Goal: Task Accomplishment & Management: Manage account settings

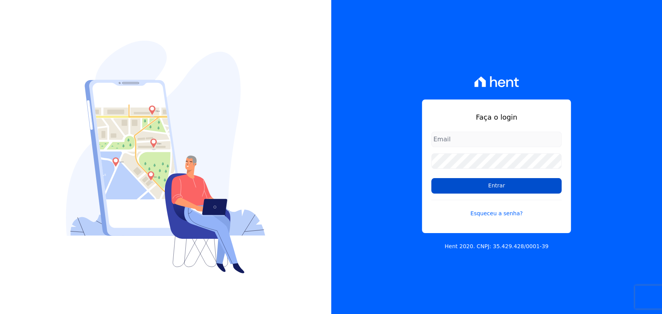
type input "[PERSON_NAME][EMAIL_ADDRESS][PERSON_NAME][DOMAIN_NAME]"
click at [463, 189] on input "Entrar" at bounding box center [496, 186] width 130 height 16
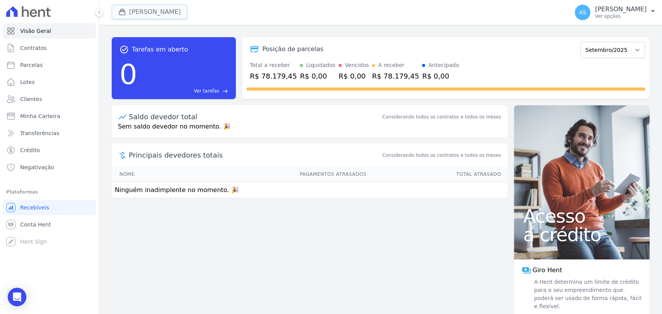
click at [142, 7] on button "[PERSON_NAME]" at bounding box center [150, 12] width 76 height 15
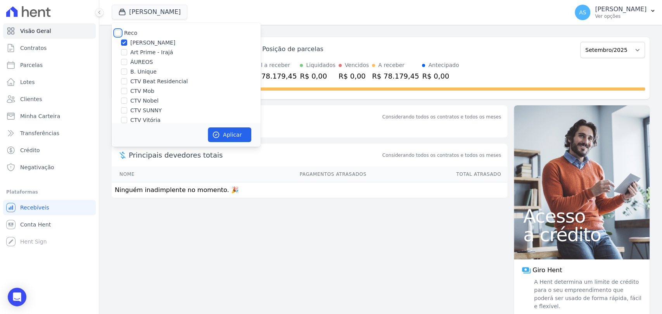
click at [120, 32] on input "Reco" at bounding box center [118, 33] width 6 height 6
checkbox input "true"
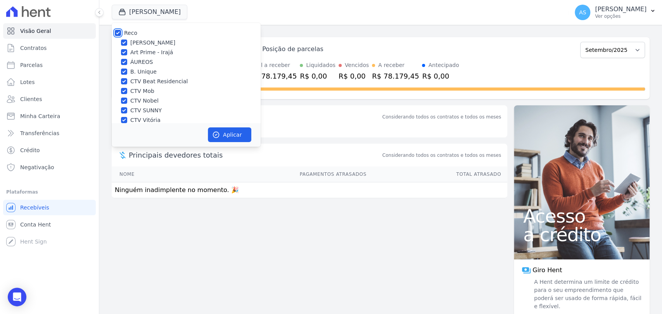
checkbox input "true"
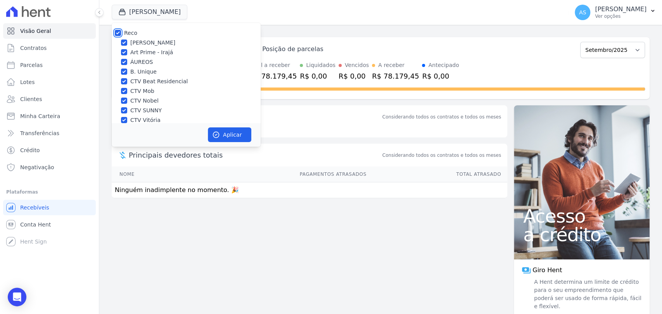
checkbox input "true"
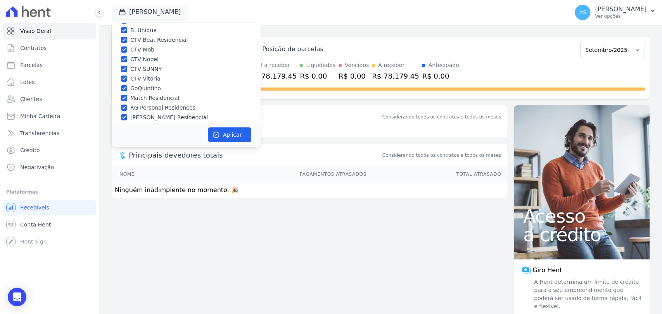
scroll to position [74, 0]
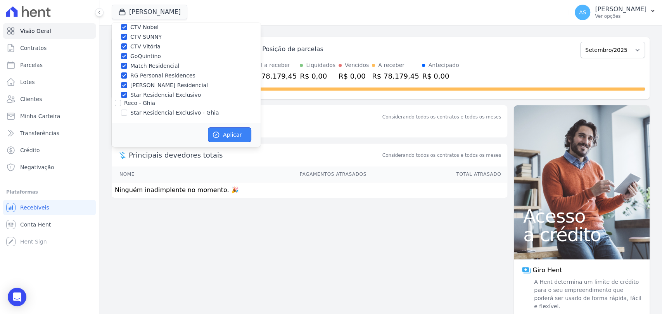
click at [232, 131] on button "Aplicar" at bounding box center [229, 135] width 43 height 15
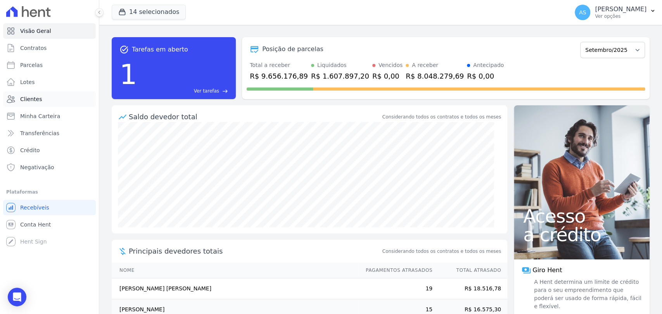
click at [26, 100] on span "Clientes" at bounding box center [31, 99] width 22 height 8
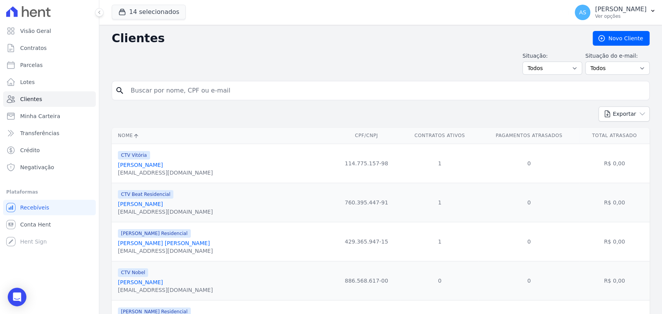
click at [155, 88] on input "search" at bounding box center [386, 91] width 520 height 16
paste input "Marcelo Pereira da Costa"
type input "Marcelo Pereira da Costa"
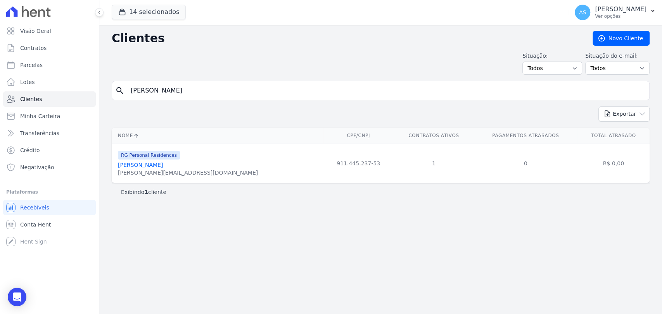
click at [163, 166] on link "Marcelo Pereira Da Costa" at bounding box center [140, 165] width 45 height 6
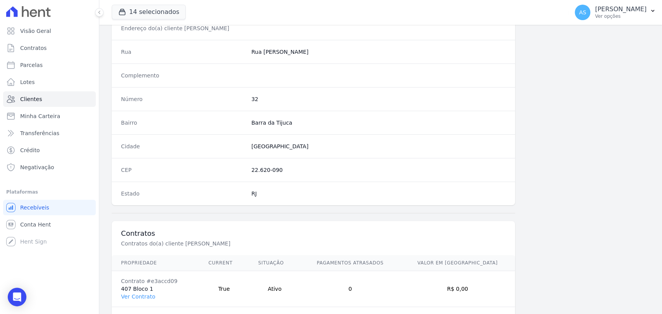
scroll to position [409, 0]
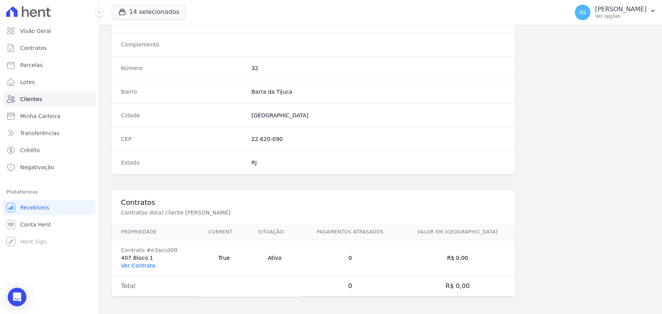
click at [138, 264] on link "Ver Contrato" at bounding box center [138, 266] width 34 height 6
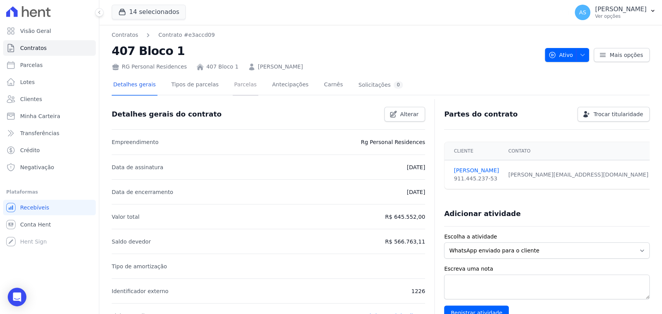
click at [233, 79] on link "Parcelas" at bounding box center [246, 85] width 26 height 21
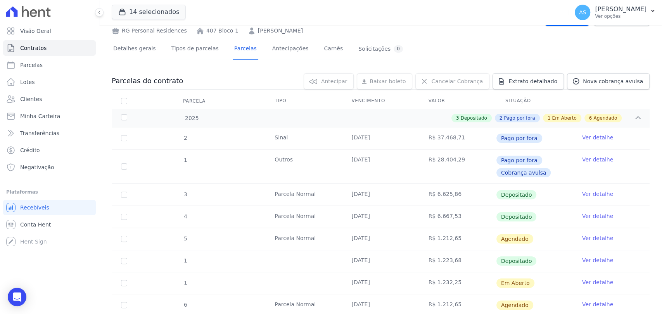
scroll to position [129, 0]
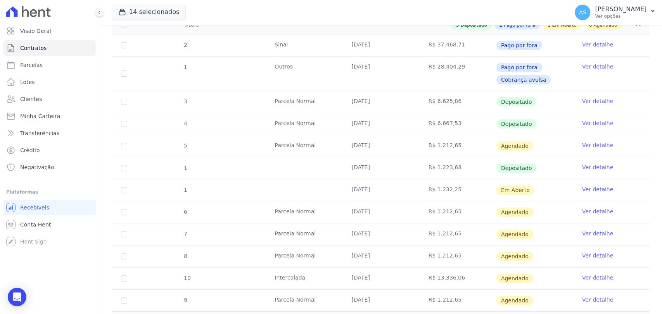
click at [586, 190] on link "Ver detalhe" at bounding box center [597, 190] width 31 height 8
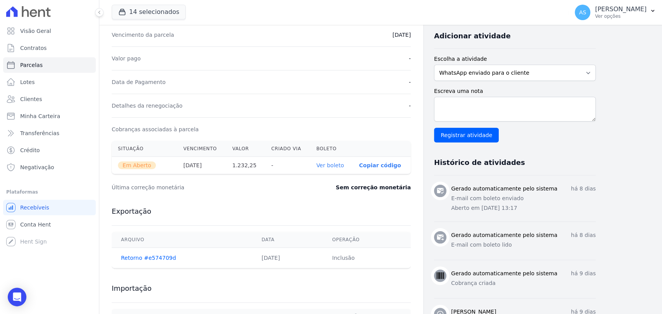
scroll to position [172, 0]
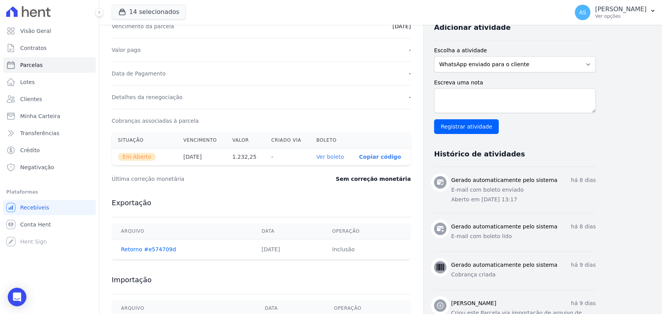
click at [332, 157] on link "Ver boleto" at bounding box center [330, 157] width 28 height 6
click at [30, 102] on span "Clientes" at bounding box center [31, 99] width 22 height 8
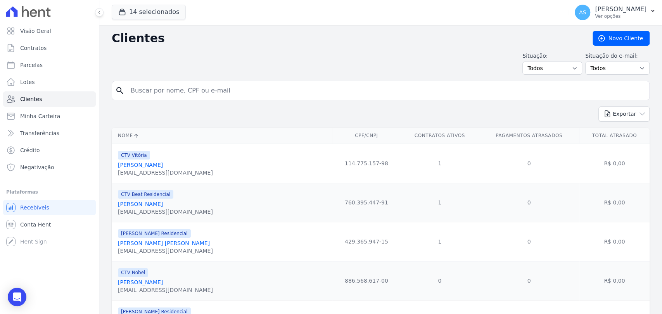
click at [139, 90] on input "search" at bounding box center [386, 91] width 520 height 16
paste input "Debora Silva Soares"
type input "Debora Silva Soares"
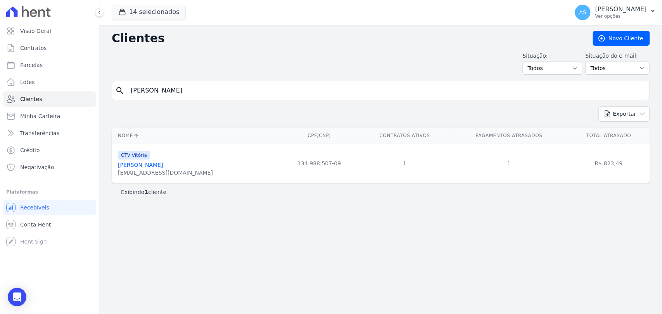
click at [145, 165] on link "Debora Silva Soares" at bounding box center [140, 165] width 45 height 6
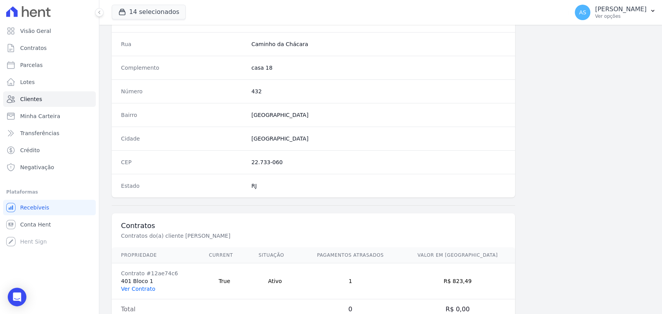
scroll to position [409, 0]
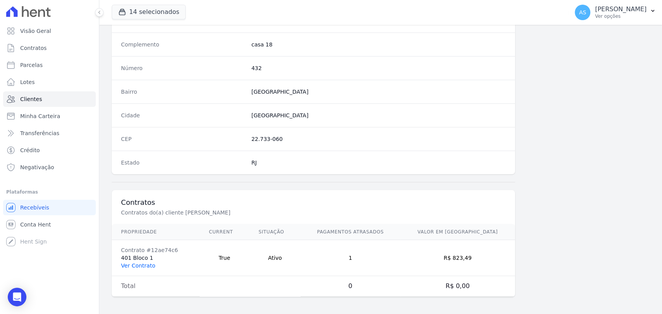
click at [135, 263] on link "Ver Contrato" at bounding box center [138, 266] width 34 height 6
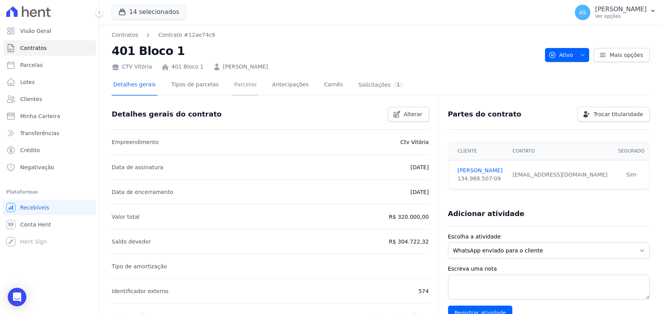
click at [236, 88] on link "Parcelas" at bounding box center [246, 85] width 26 height 21
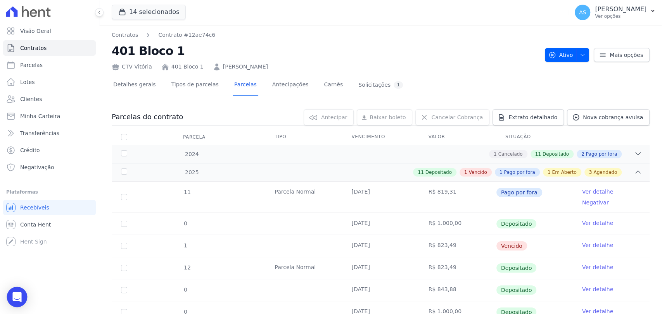
click at [12, 298] on div "Open Intercom Messenger" at bounding box center [17, 297] width 21 height 21
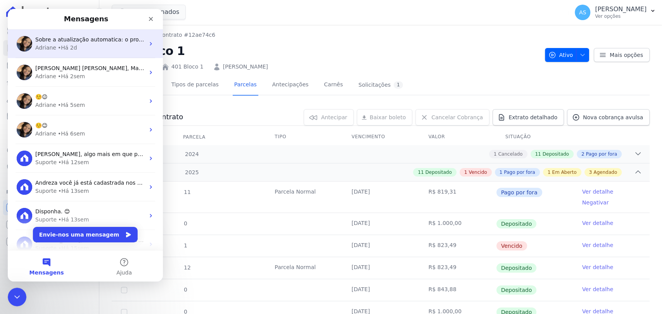
click at [65, 45] on div "• Há 2d" at bounding box center [67, 48] width 19 height 8
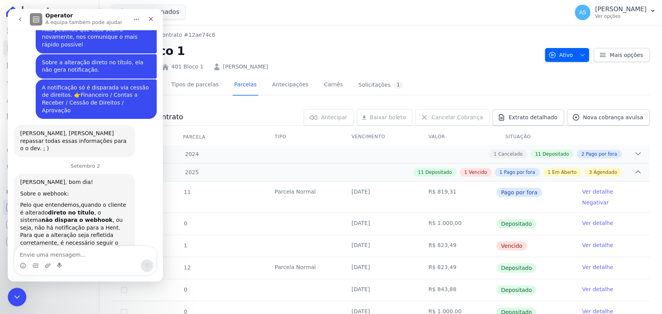
scroll to position [7087, 0]
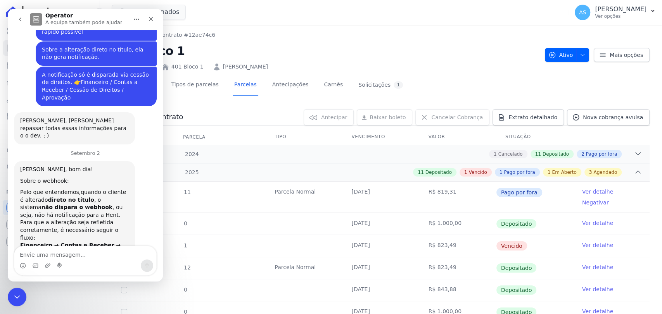
click at [33, 258] on textarea "Envie uma mensagem..." at bounding box center [85, 253] width 142 height 13
type textarea "Bom dia!"
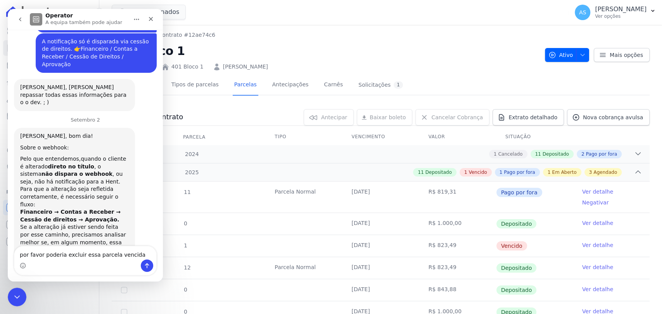
type textarea "por favor poderia excluir essa parcela vencida?"
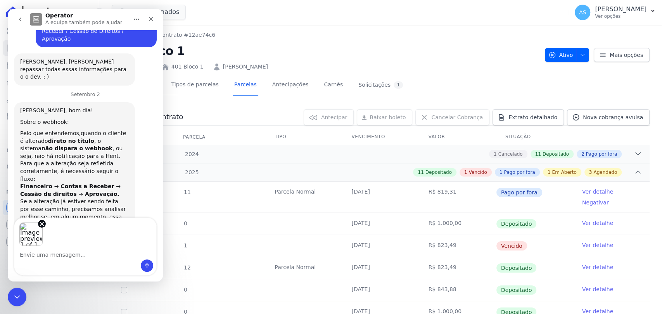
click at [32, 258] on textarea "Envie uma mensagem..." at bounding box center [85, 253] width 142 height 13
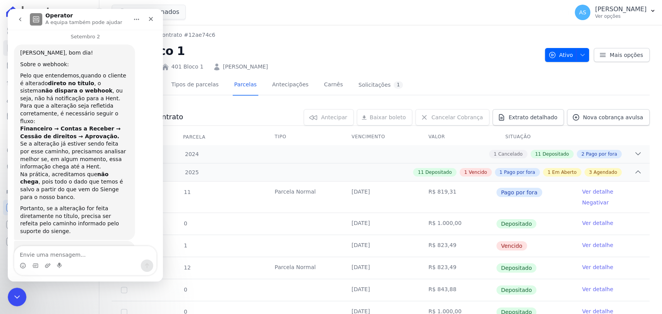
scroll to position [7213, 0]
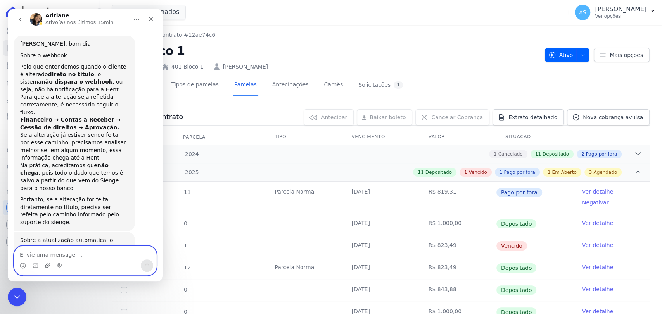
click at [47, 267] on icon "Carregar anexo" at bounding box center [48, 266] width 6 height 6
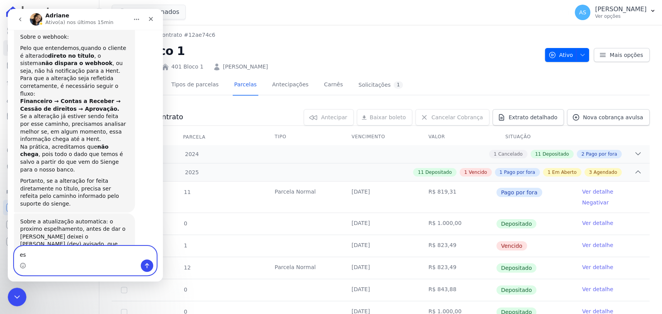
type textarea "e"
click at [153, 22] on div "Fechar" at bounding box center [151, 19] width 14 height 14
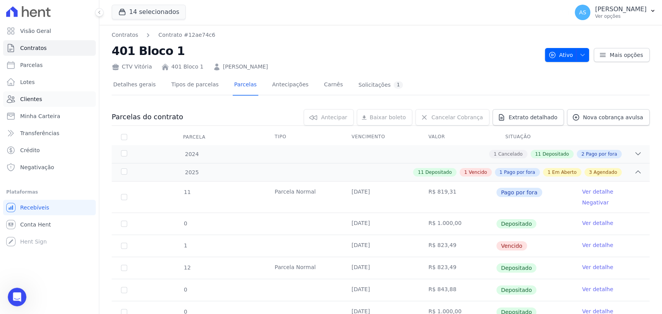
click at [16, 99] on link "Clientes" at bounding box center [49, 99] width 93 height 16
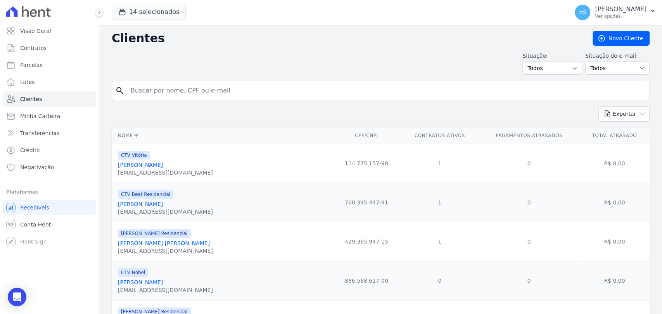
click at [166, 95] on input "search" at bounding box center [386, 91] width 520 height 16
paste input "Priscila de Assis Melo"
type input "Priscila de Assis Melo"
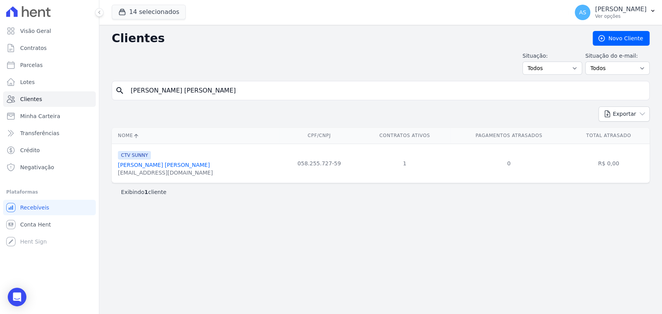
click at [147, 167] on link "Priscila De Assis Melo" at bounding box center [164, 165] width 92 height 6
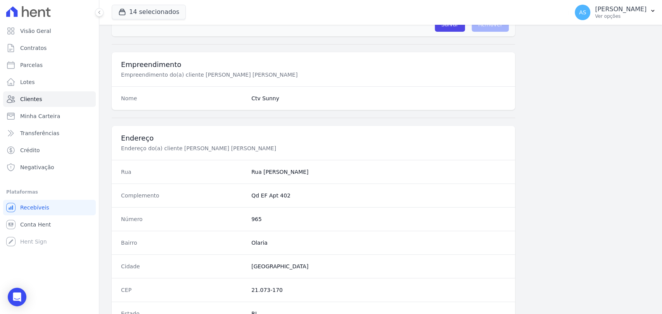
scroll to position [409, 0]
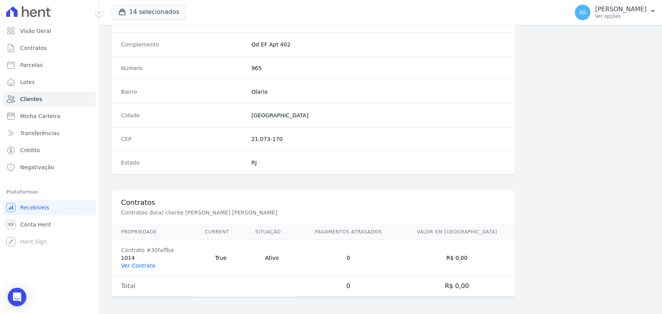
click at [129, 263] on link "Ver Contrato" at bounding box center [138, 266] width 34 height 6
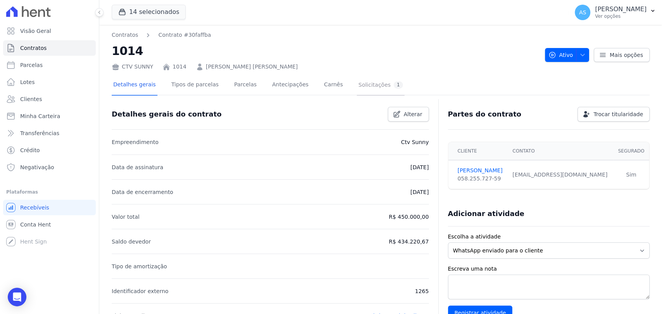
click at [358, 86] on div "Solicitações 1" at bounding box center [380, 84] width 45 height 7
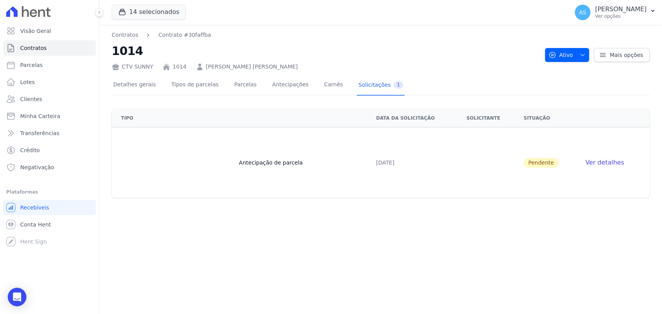
click at [595, 164] on span "Ver detalhes" at bounding box center [604, 162] width 39 height 7
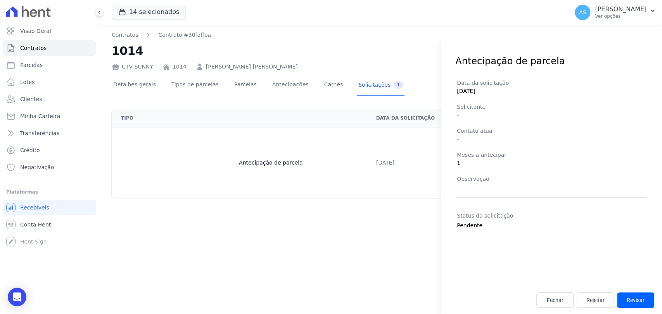
click at [252, 256] on div "Antecipação de parcela Data da solicitação 03/09/2025 Solicitante - Contato atu…" at bounding box center [331, 157] width 662 height 314
click at [552, 303] on span "Fechar" at bounding box center [555, 301] width 17 height 8
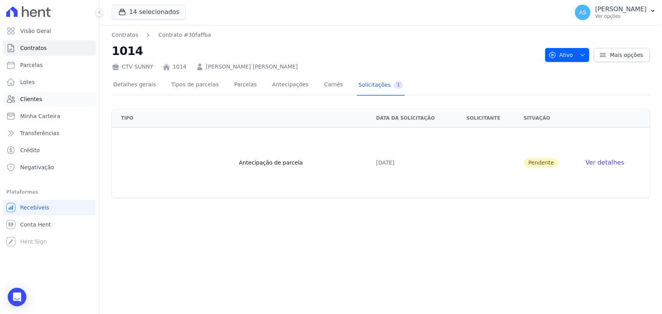
click at [24, 100] on span "Clientes" at bounding box center [31, 99] width 22 height 8
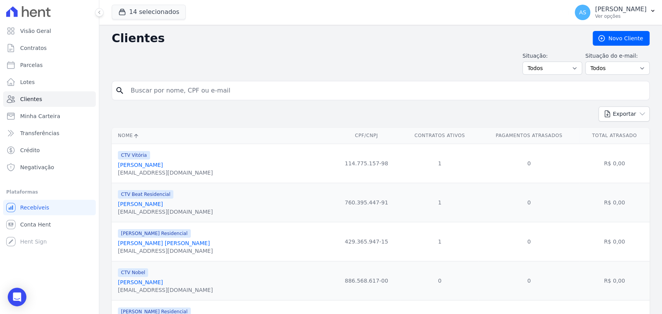
click at [155, 93] on input "search" at bounding box center [386, 91] width 520 height 16
type input "karla"
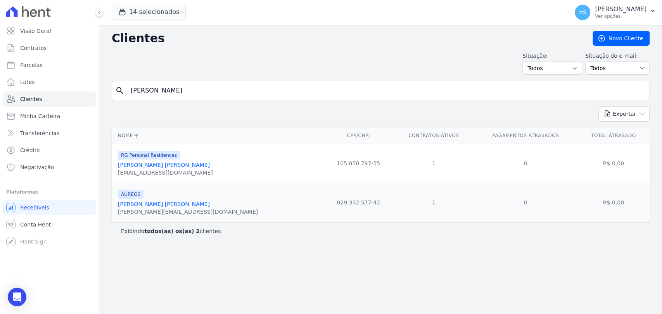
click at [159, 205] on link "Karla Elaine Guimaraes Leal" at bounding box center [164, 204] width 92 height 6
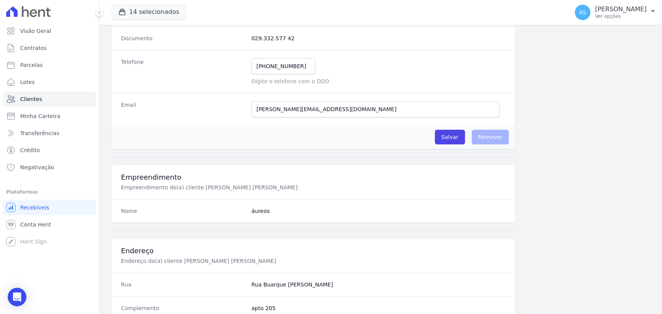
scroll to position [172, 0]
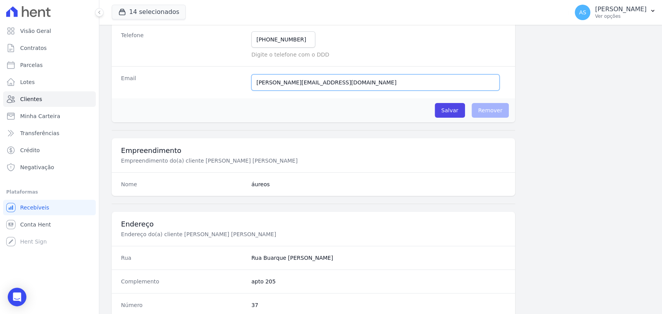
drag, startPoint x: 320, startPoint y: 85, endPoint x: 214, endPoint y: 84, distance: 106.2
click at [216, 83] on div "Email lino.marins@gmail.com E-mail enviado. Aguardando confirmação.." at bounding box center [313, 82] width 403 height 32
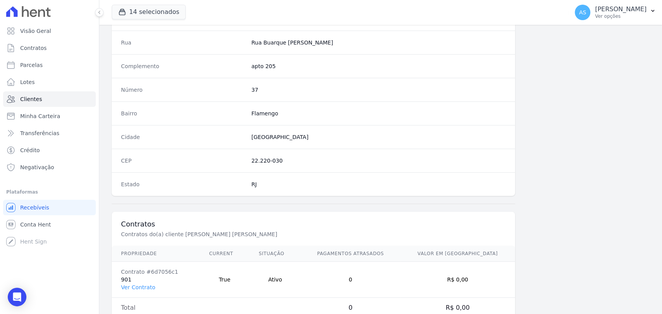
scroll to position [409, 0]
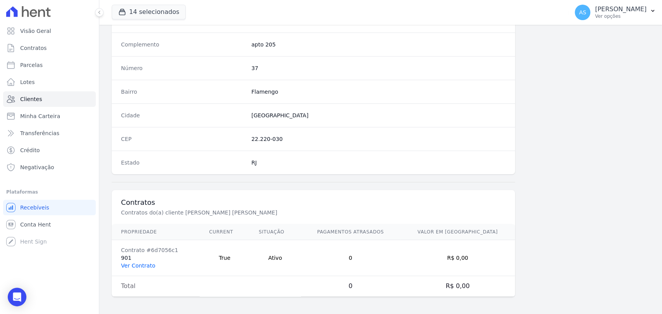
click at [124, 265] on link "Ver Contrato" at bounding box center [138, 266] width 34 height 6
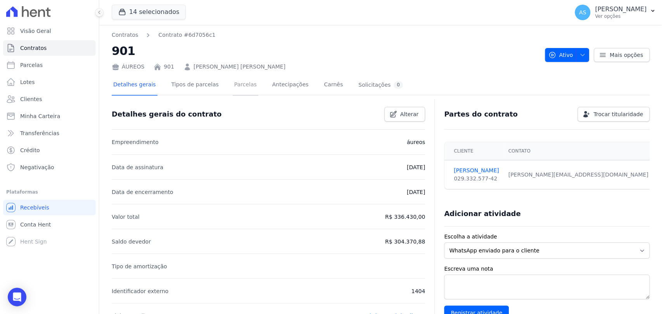
click at [235, 86] on link "Parcelas" at bounding box center [246, 85] width 26 height 21
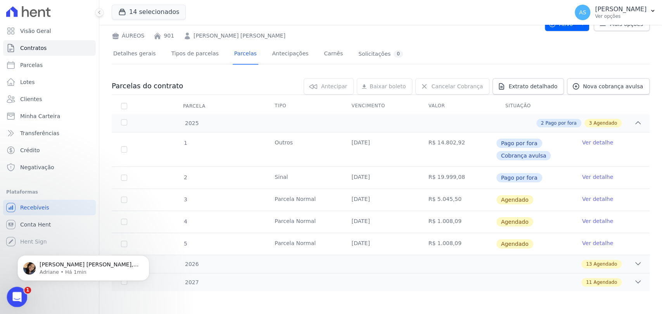
click at [15, 290] on div "Abrir mensagem da Intercom" at bounding box center [16, 296] width 26 height 26
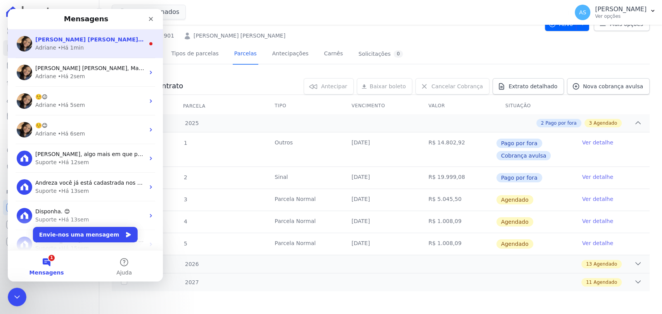
click at [59, 45] on div "• Há 1min" at bounding box center [71, 48] width 26 height 8
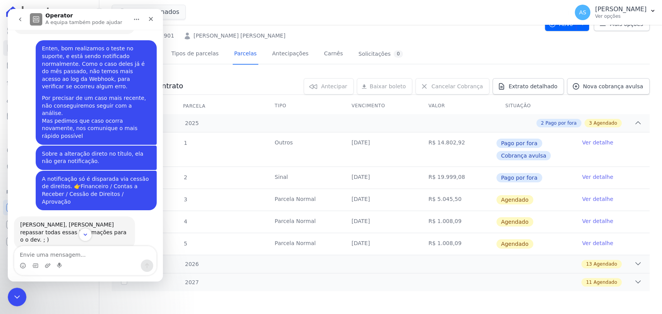
scroll to position [7278, 0]
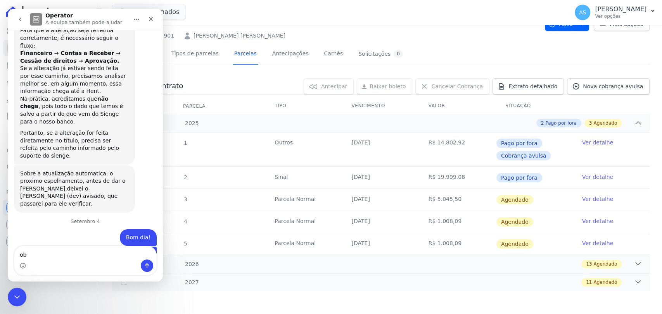
type textarea "o"
type textarea "grata"
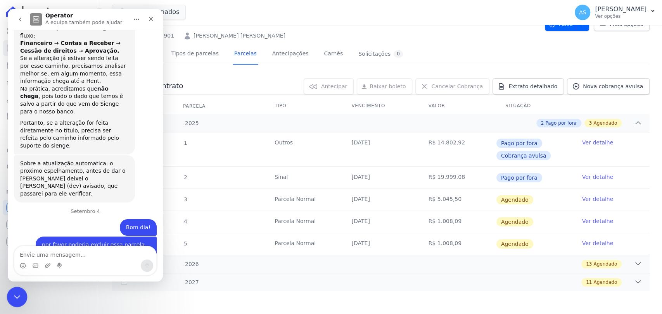
click at [22, 292] on div "Fechar mensagem da Intercom" at bounding box center [16, 296] width 19 height 19
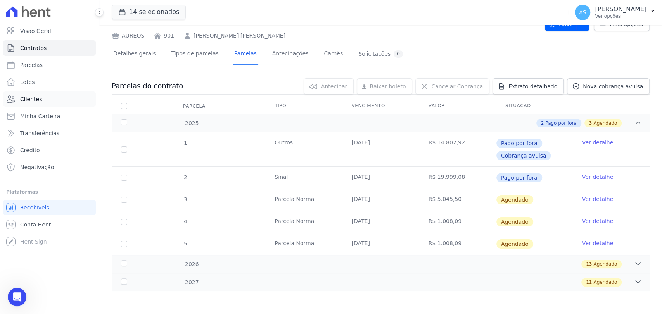
click at [29, 98] on span "Clientes" at bounding box center [31, 99] width 22 height 8
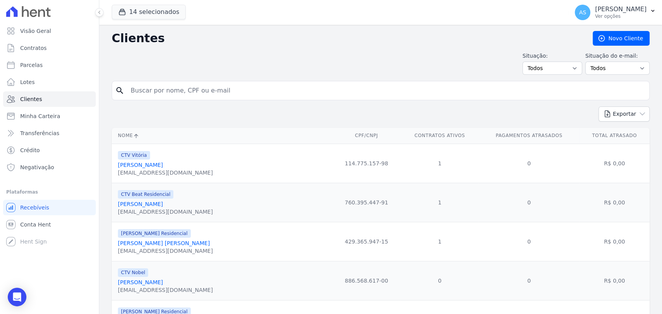
click at [151, 92] on input "search" at bounding box center [386, 91] width 520 height 16
type input "Priscila de Assis Melo"
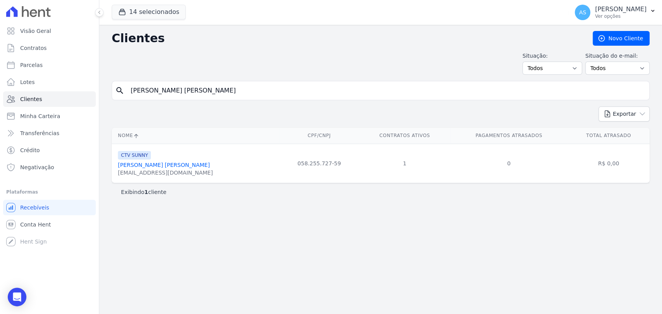
click at [137, 162] on link "Priscila De Assis Melo" at bounding box center [164, 165] width 92 height 6
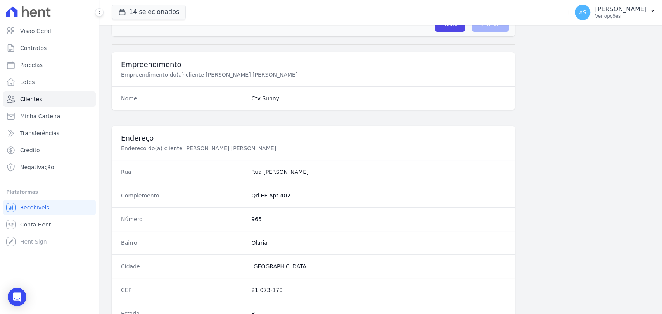
scroll to position [409, 0]
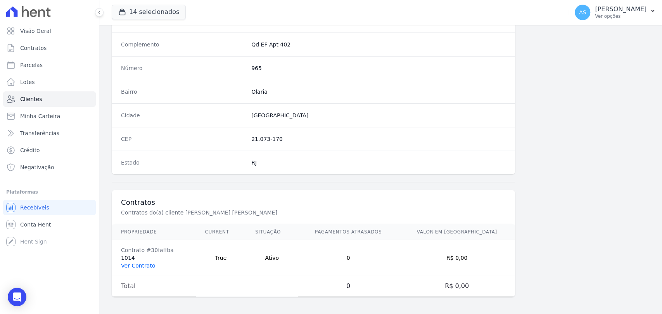
click at [132, 264] on link "Ver Contrato" at bounding box center [138, 266] width 34 height 6
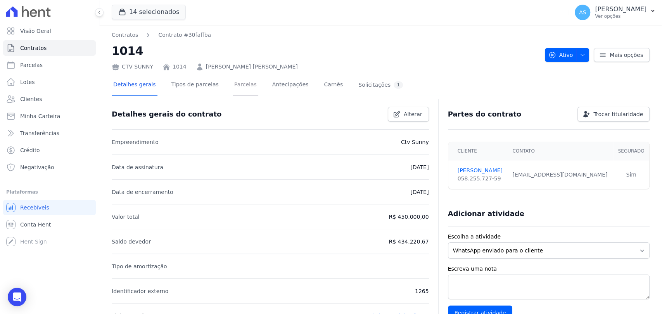
click at [233, 85] on link "Parcelas" at bounding box center [246, 85] width 26 height 21
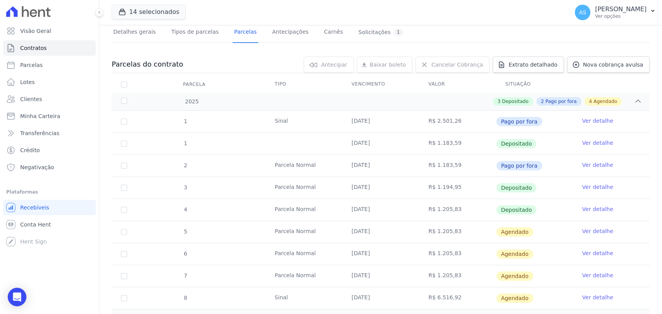
scroll to position [125, 0]
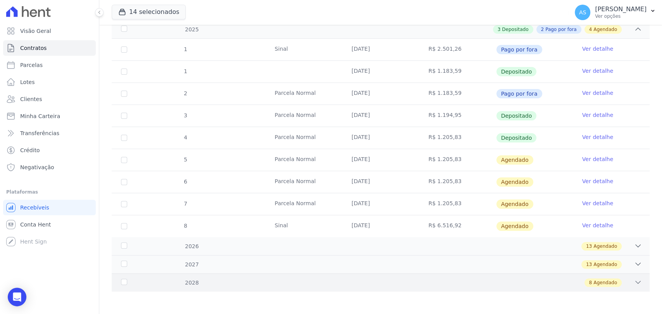
click at [634, 281] on icon at bounding box center [638, 283] width 8 height 8
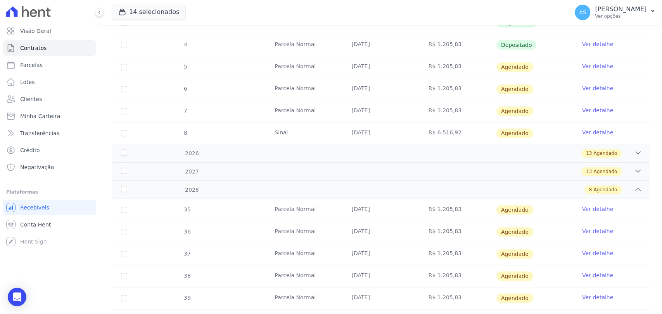
scroll to position [314, 0]
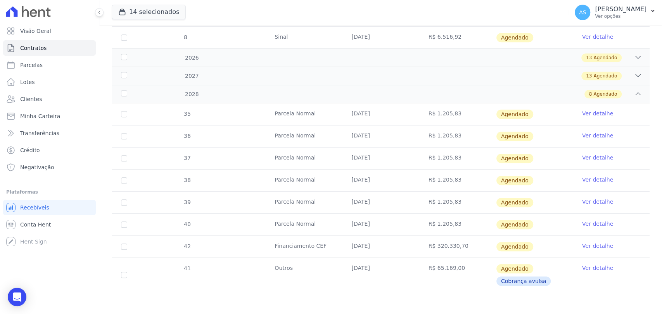
click at [588, 224] on link "Ver detalhe" at bounding box center [597, 224] width 31 height 8
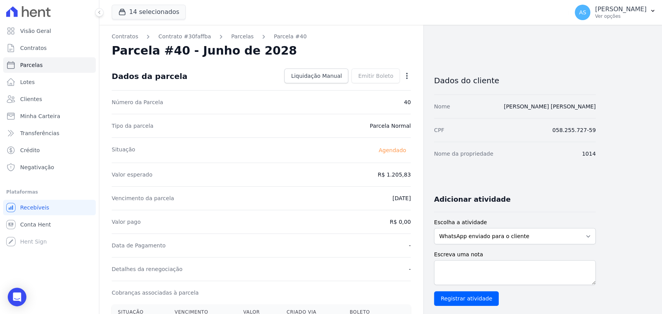
click at [406, 77] on icon "button" at bounding box center [407, 76] width 8 height 8
click at [354, 83] on link "Alterar" at bounding box center [373, 86] width 68 height 14
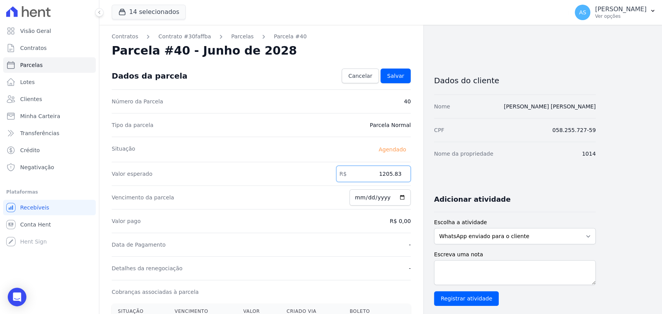
drag, startPoint x: 371, startPoint y: 172, endPoint x: 411, endPoint y: 172, distance: 40.3
click at [411, 172] on div "Contratos Contrato #30faffba Parcelas Parcela #40 Parcela #40 - Junho de 2028 C…" at bounding box center [261, 274] width 324 height 498
click at [359, 77] on span "Cancelar" at bounding box center [360, 76] width 24 height 8
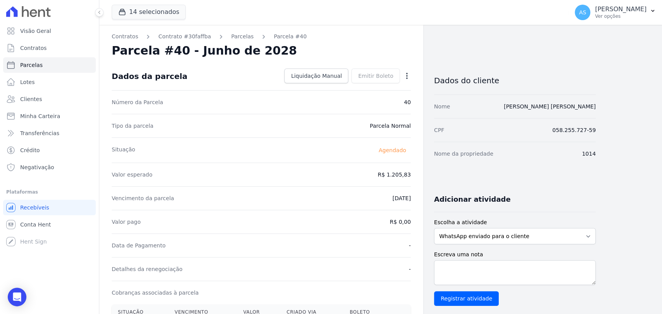
click at [407, 77] on icon "button" at bounding box center [407, 76] width 8 height 8
click at [366, 104] on link "Antecipar" at bounding box center [373, 100] width 68 height 14
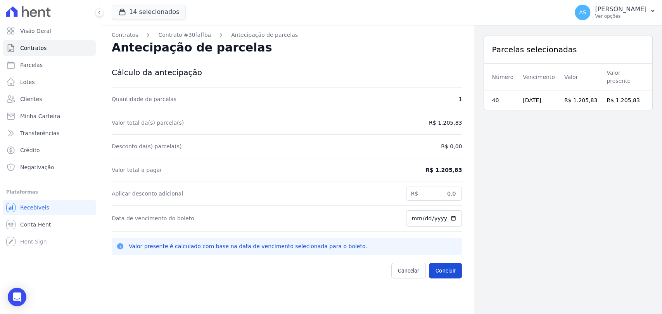
click at [436, 271] on button "Concluir" at bounding box center [445, 271] width 33 height 16
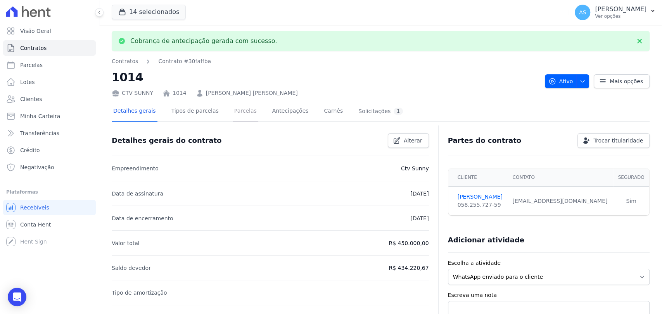
click at [233, 109] on link "Parcelas" at bounding box center [246, 112] width 26 height 21
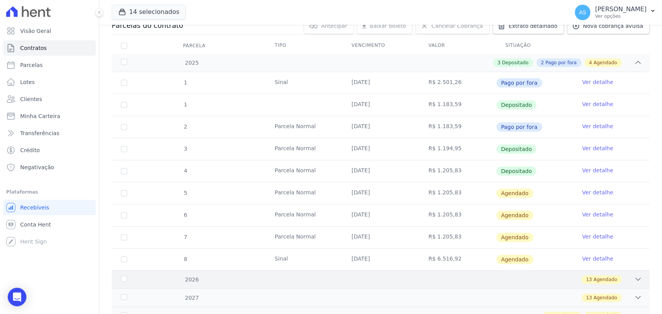
scroll to position [125, 0]
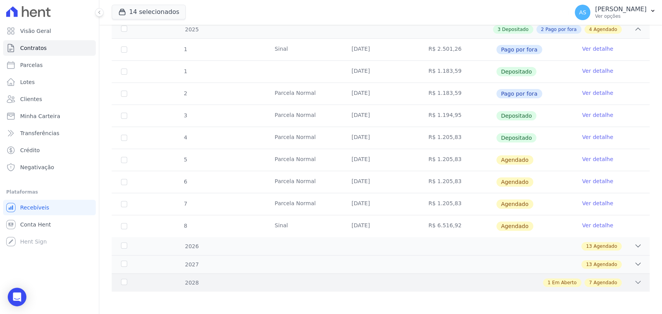
click at [634, 280] on icon at bounding box center [638, 283] width 8 height 8
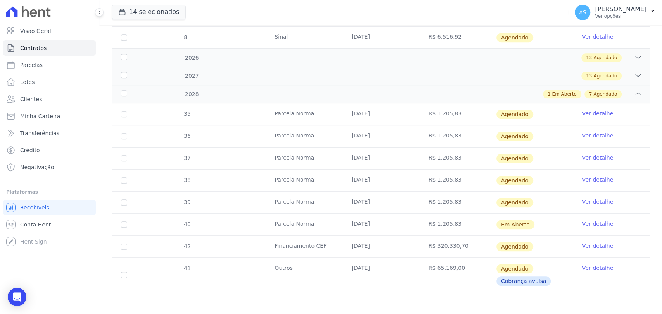
click at [589, 222] on link "Ver detalhe" at bounding box center [597, 224] width 31 height 8
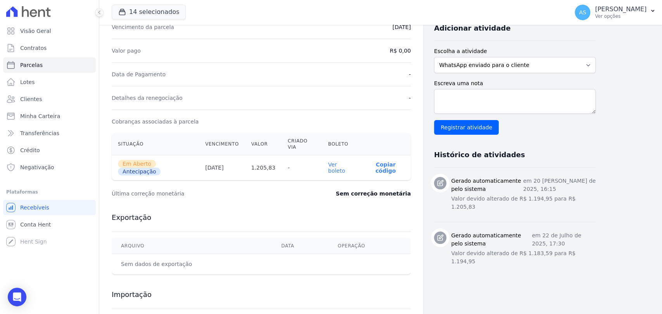
scroll to position [172, 0]
click at [338, 161] on link "Ver boleto" at bounding box center [336, 167] width 17 height 12
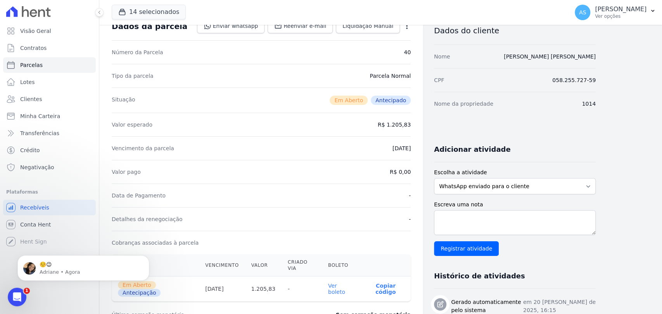
scroll to position [0, 0]
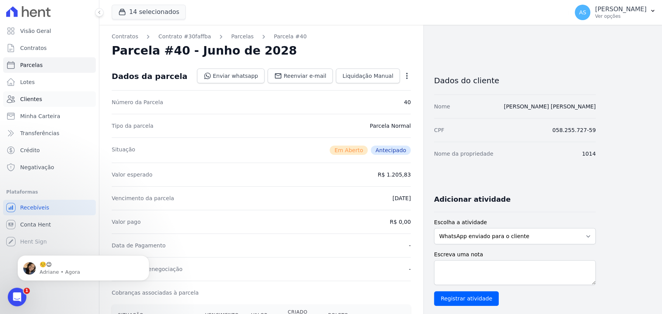
click at [27, 100] on span "Clientes" at bounding box center [31, 99] width 22 height 8
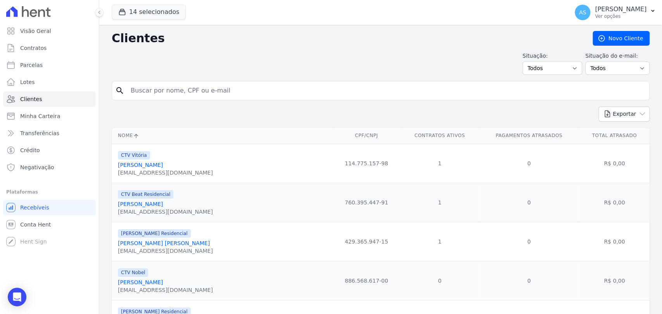
click at [141, 92] on input "search" at bounding box center [386, 91] width 520 height 16
type input "Bruno Pires Batista"
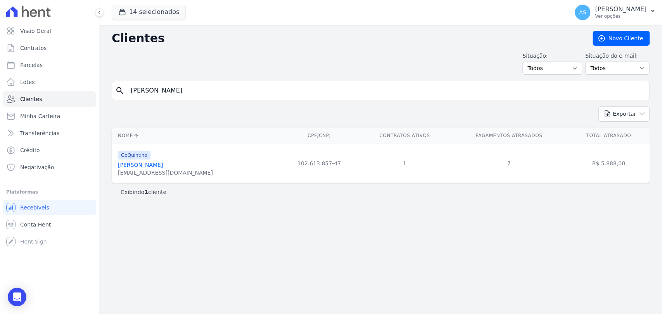
click at [137, 165] on link "Bruno Pires Batista" at bounding box center [140, 165] width 45 height 6
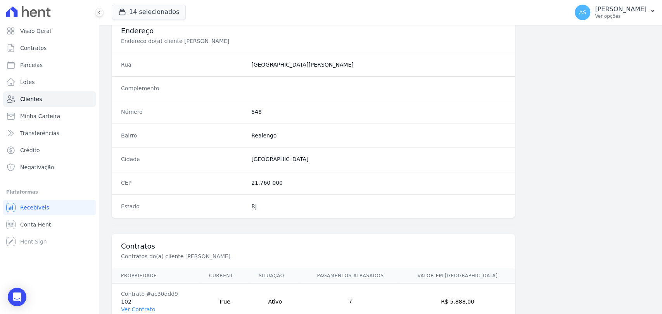
scroll to position [409, 0]
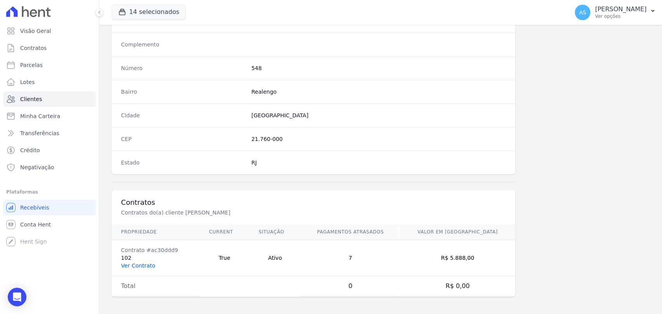
click at [133, 264] on link "Ver Contrato" at bounding box center [138, 266] width 34 height 6
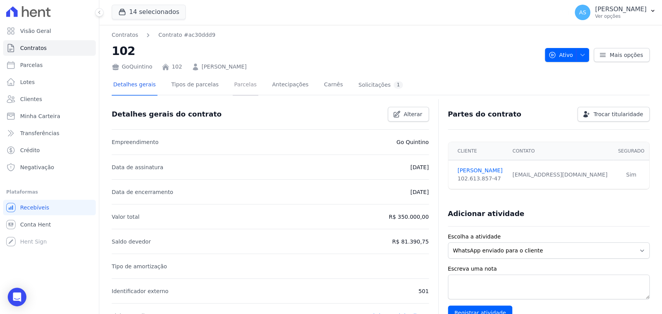
click at [237, 87] on link "Parcelas" at bounding box center [246, 85] width 26 height 21
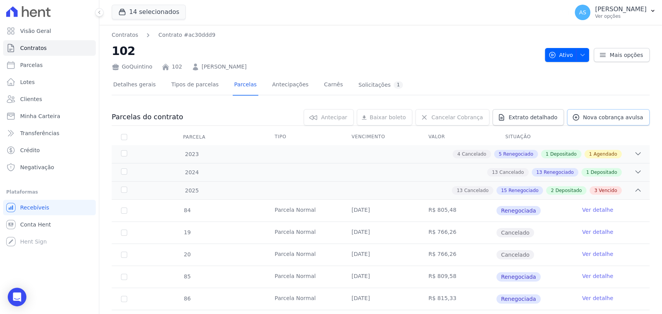
click at [595, 118] on span "Nova cobrança avulsa" at bounding box center [613, 118] width 60 height 8
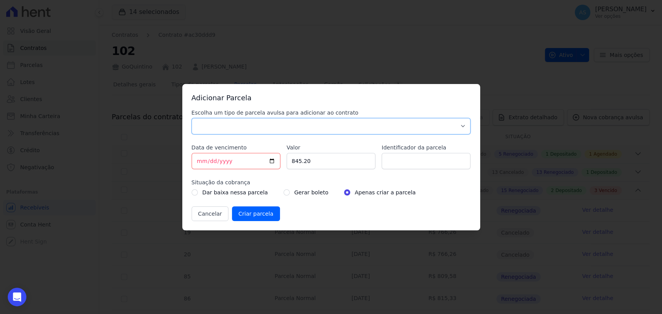
click at [201, 129] on select "Parcela Normal Sinal Caução Intercalada Chaves Pré Chaves Pós Chaves Taxas Quit…" at bounding box center [330, 126] width 279 height 16
select select "standard"
click at [191, 118] on select "Parcela Normal Sinal Caução Intercalada Chaves Pré Chaves Pós Chaves Taxas Quit…" at bounding box center [330, 126] width 279 height 16
click at [234, 161] on input "[DATE]" at bounding box center [235, 161] width 89 height 16
drag, startPoint x: 307, startPoint y: 162, endPoint x: 279, endPoint y: 166, distance: 28.2
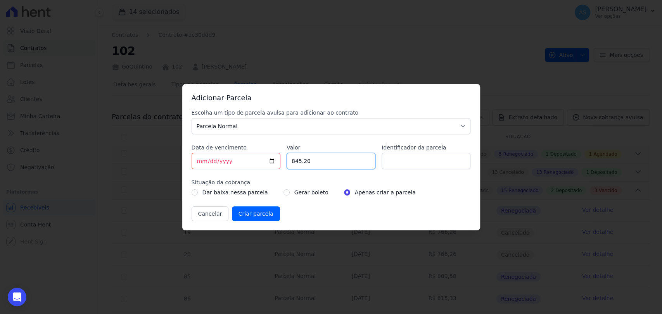
click at [279, 166] on div "Escolha um tipo de parcela avulsa para adicionar ao contrato Parcela Normal Sin…" at bounding box center [330, 165] width 279 height 112
click at [324, 167] on input "845.20" at bounding box center [330, 161] width 89 height 16
type input "8"
type input "2634.02"
click at [394, 162] on input "Identificador da parcela" at bounding box center [425, 161] width 89 height 16
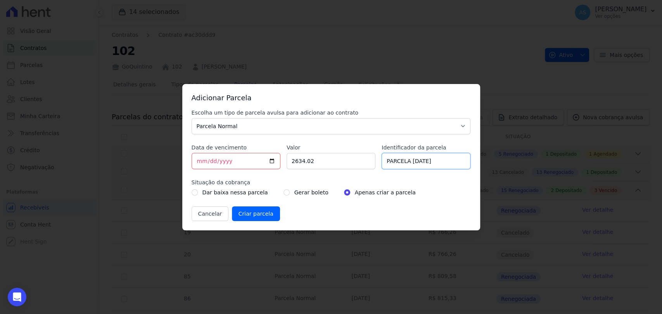
drag, startPoint x: 443, startPoint y: 161, endPoint x: 409, endPoint y: 163, distance: 34.2
click at [409, 163] on input "PARCELA 10/02/2025" at bounding box center [425, 161] width 89 height 16
type input "PARCELA JUN, JUL E AGO/25"
click at [283, 193] on input "radio" at bounding box center [286, 193] width 6 height 6
radio input "true"
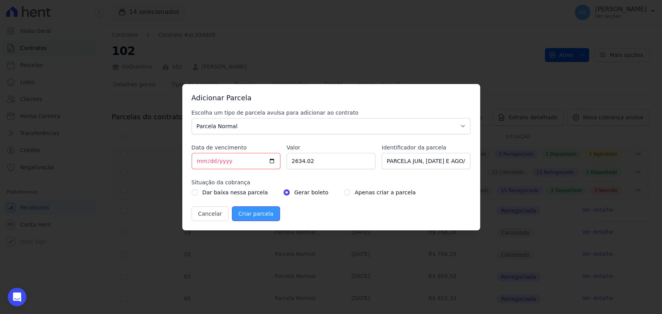
click at [254, 215] on input "Criar parcela" at bounding box center [256, 214] width 48 height 15
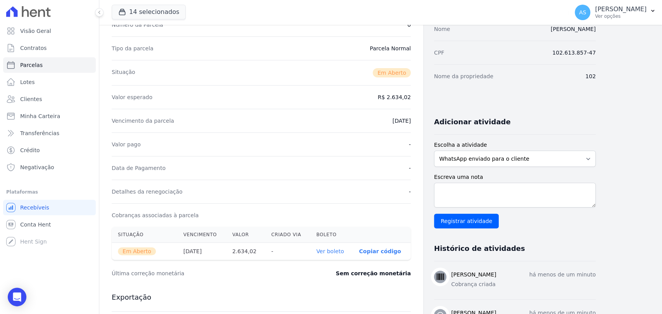
scroll to position [130, 0]
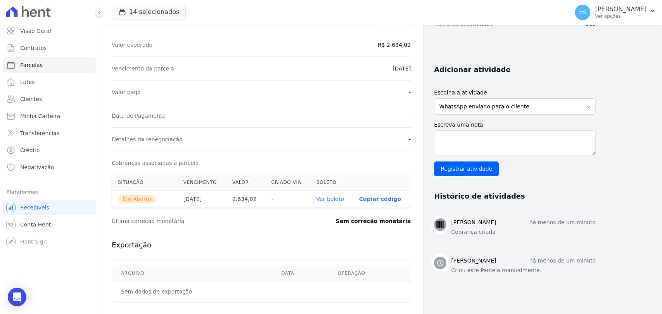
click at [331, 199] on link "Ver boleto" at bounding box center [330, 199] width 28 height 6
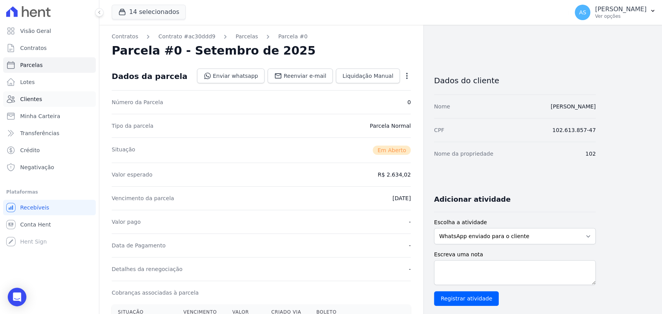
click at [26, 101] on span "Clientes" at bounding box center [31, 99] width 22 height 8
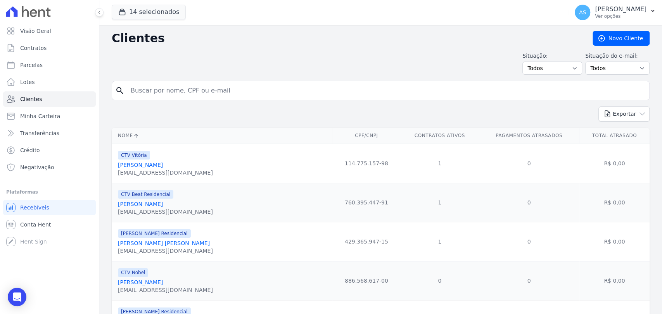
click at [141, 90] on input "search" at bounding box center [386, 91] width 520 height 16
type input "fernando elias"
click at [214, 93] on input "fernando elias" at bounding box center [386, 91] width 520 height 16
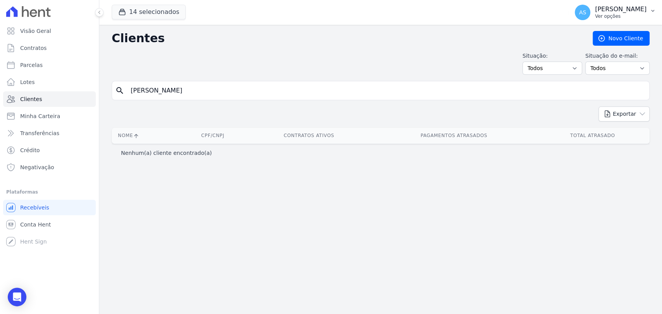
click at [634, 8] on p "[PERSON_NAME]" at bounding box center [621, 9] width 52 height 8
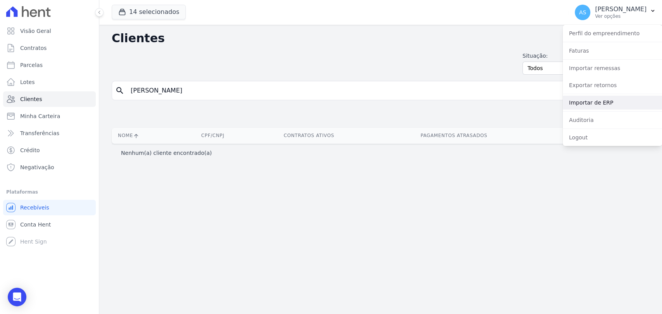
click at [581, 101] on link "Importar de ERP" at bounding box center [611, 103] width 99 height 14
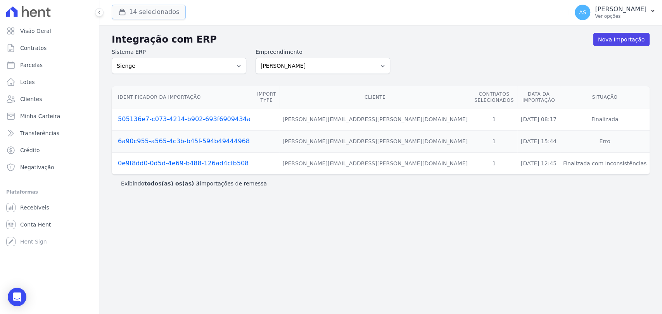
click at [127, 12] on div "button" at bounding box center [123, 12] width 11 height 8
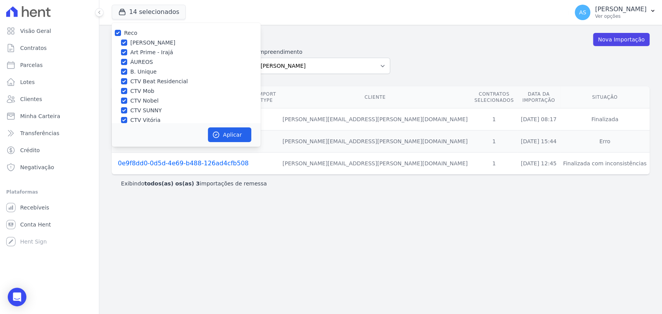
click at [309, 13] on div "14 selecionados Reco Amaré Arpoador Art Prime - Irajá ÁUREOS B. Unique CTV Beat…" at bounding box center [339, 13] width 454 height 26
click at [228, 134] on button "Aplicar" at bounding box center [229, 135] width 43 height 15
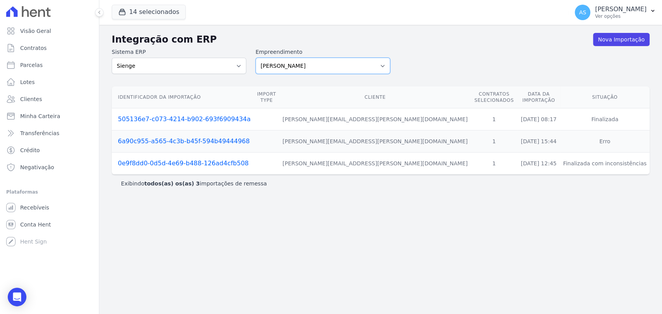
click at [381, 69] on select "Amaré Arpoador Art Prime - Irajá ÁUREOS B. Unique CTV Beat Residencial CTV Mob …" at bounding box center [322, 66] width 135 height 16
select select "9db4d767-ec98-4519-aed7-f9568aa0b04c"
click at [255, 58] on select "Amaré Arpoador Art Prime - Irajá ÁUREOS B. Unique CTV Beat Residencial CTV Mob …" at bounding box center [322, 66] width 135 height 16
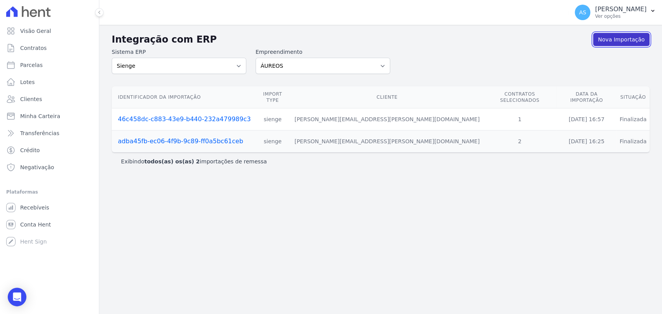
click at [616, 41] on link "Nova Importação" at bounding box center [621, 39] width 57 height 13
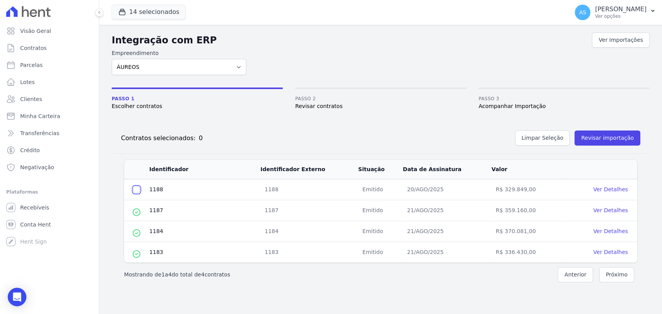
click at [136, 188] on input "checkbox" at bounding box center [136, 190] width 6 height 6
checkbox input "true"
click at [593, 136] on button "Revisar importação" at bounding box center [607, 138] width 66 height 15
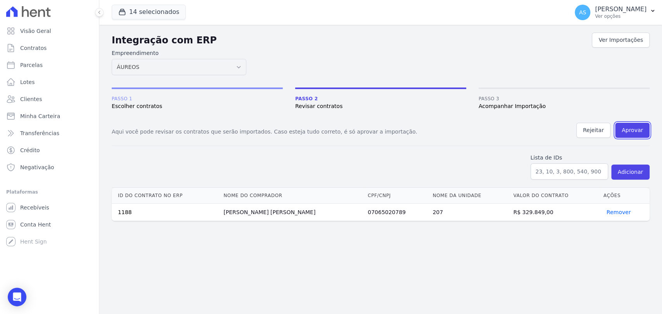
drag, startPoint x: 633, startPoint y: 131, endPoint x: 345, endPoint y: 49, distance: 299.5
click at [634, 131] on button "Aprovar" at bounding box center [632, 130] width 34 height 15
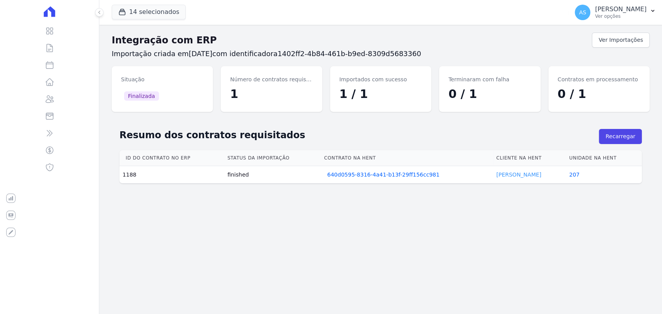
click at [519, 174] on link "Fernando Oliveira" at bounding box center [518, 175] width 45 height 6
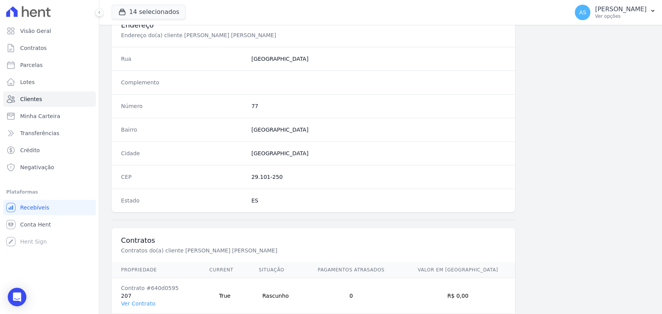
scroll to position [409, 0]
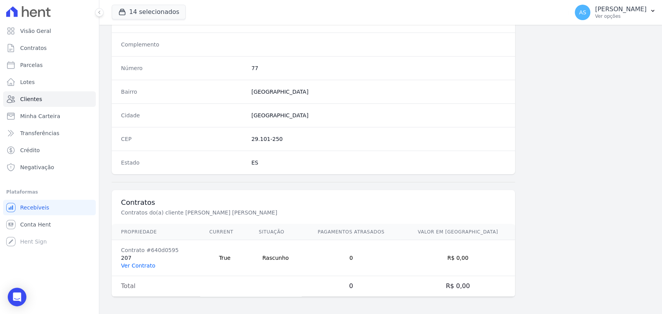
click at [138, 264] on link "Ver Contrato" at bounding box center [138, 266] width 34 height 6
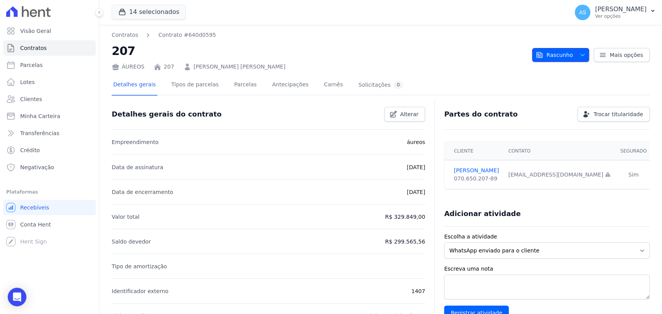
click at [558, 50] on span "Rascunho" at bounding box center [553, 55] width 37 height 14
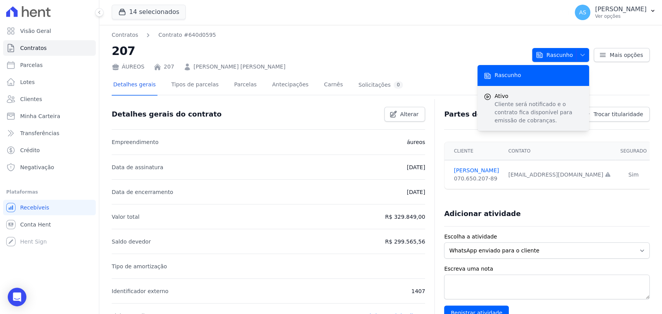
click at [521, 112] on p "Cliente será notificado e o contrato fica disponível para emissão de cobranças." at bounding box center [538, 112] width 88 height 24
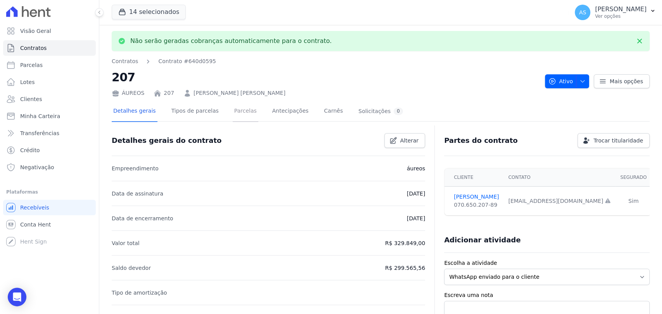
click at [233, 112] on link "Parcelas" at bounding box center [246, 112] width 26 height 21
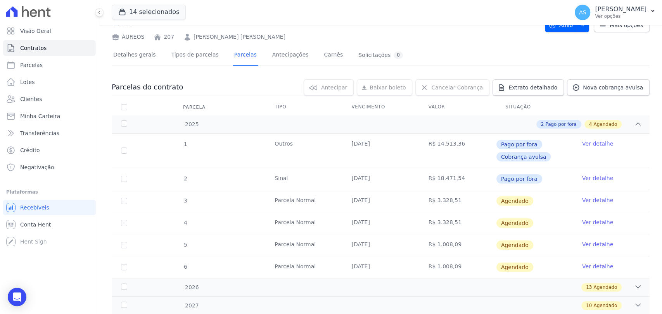
scroll to position [43, 0]
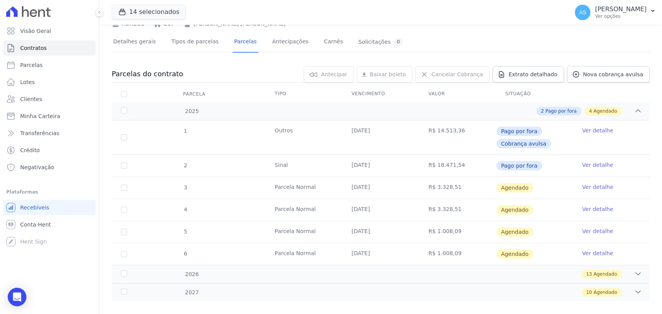
click at [582, 186] on link "Ver detalhe" at bounding box center [597, 187] width 31 height 8
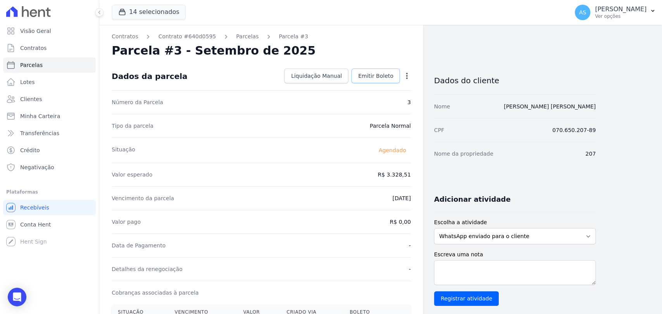
click at [378, 78] on span "Emitir Boleto" at bounding box center [375, 76] width 35 height 8
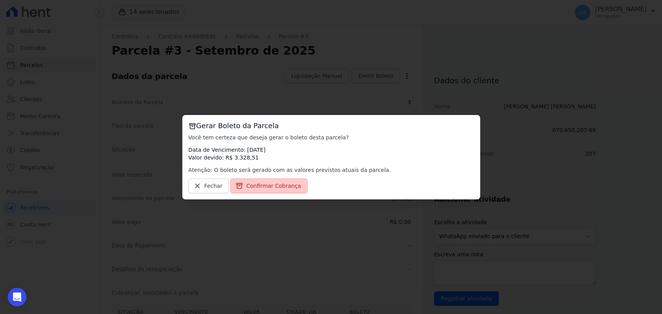
click at [273, 191] on link "Confirmar Cobrança" at bounding box center [268, 186] width 77 height 15
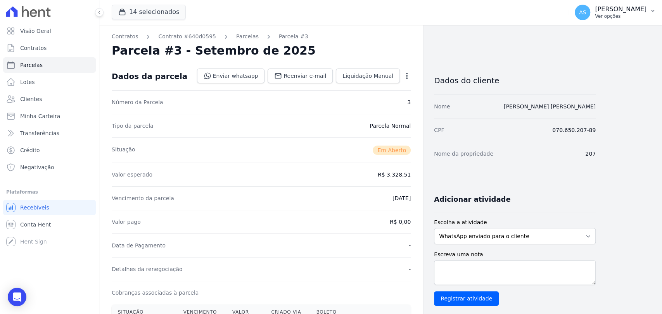
click at [626, 14] on p "Ver opções" at bounding box center [621, 16] width 52 height 6
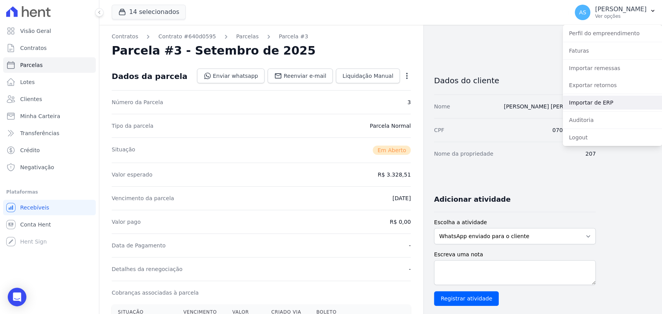
click at [596, 103] on link "Importar de ERP" at bounding box center [611, 103] width 99 height 14
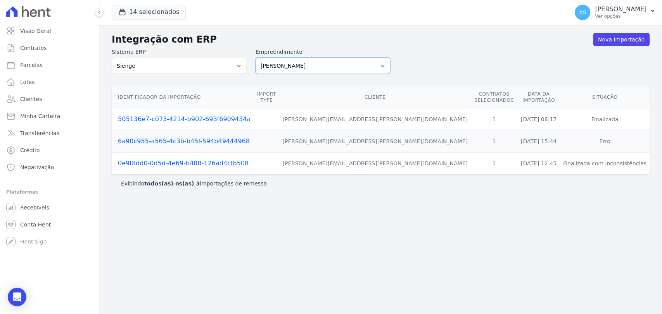
click at [383, 63] on select "Amaré Arpoador Art Prime - Irajá ÁUREOS B. Unique CTV Beat Residencial CTV Mob …" at bounding box center [322, 66] width 135 height 16
select select "9db4d767-ec98-4519-aed7-f9568aa0b04c"
click at [255, 58] on select "Amaré Arpoador Art Prime - Irajá ÁUREOS B. Unique CTV Beat Residencial CTV Mob …" at bounding box center [322, 66] width 135 height 16
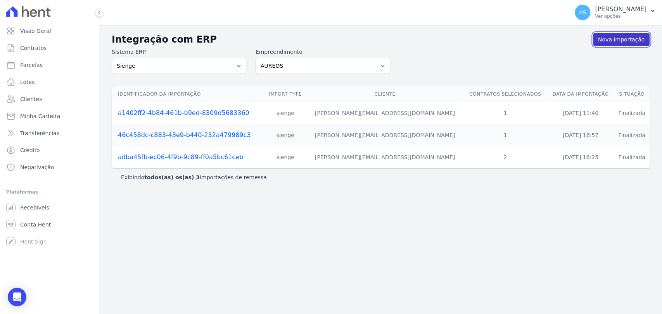
click at [609, 39] on link "Nova Importação" at bounding box center [621, 39] width 57 height 13
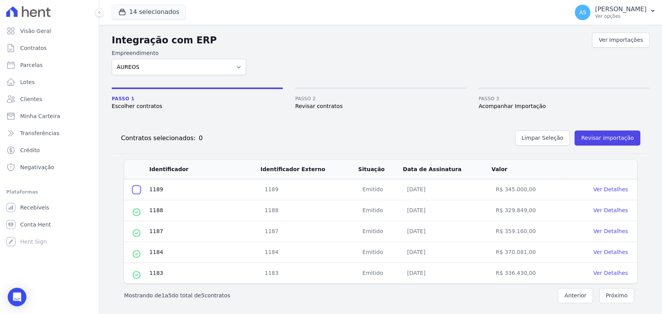
click at [134, 188] on input "checkbox" at bounding box center [136, 190] width 6 height 6
checkbox input "true"
click at [596, 135] on button "Revisar importação" at bounding box center [607, 138] width 66 height 15
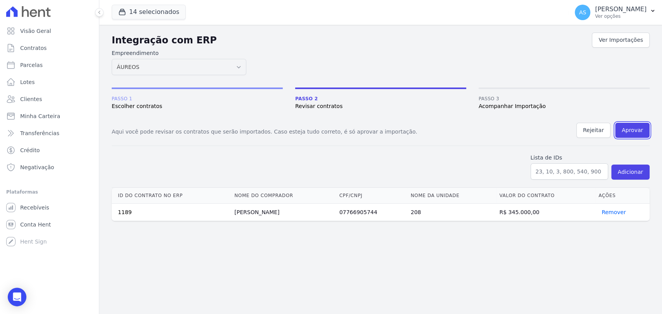
drag, startPoint x: 628, startPoint y: 130, endPoint x: 355, endPoint y: 48, distance: 285.3
click at [628, 130] on button "Aprovar" at bounding box center [632, 130] width 34 height 15
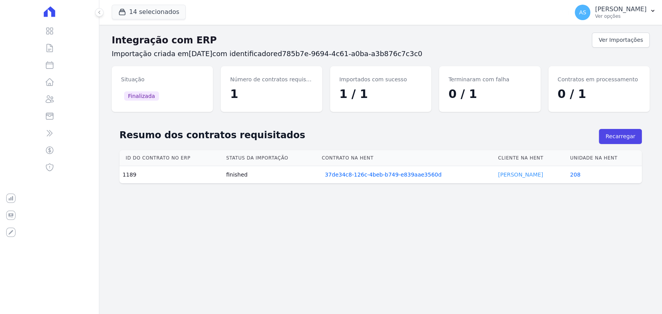
click at [511, 175] on link "Marinozio Silva" at bounding box center [520, 175] width 45 height 6
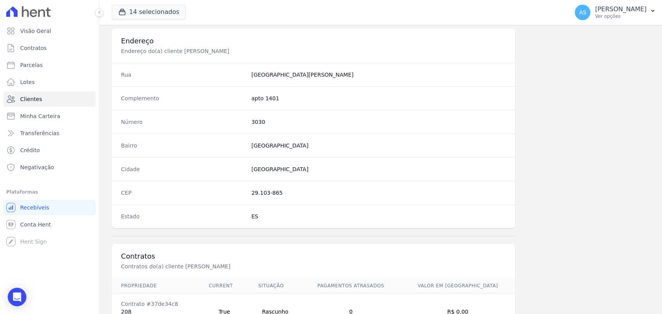
scroll to position [409, 0]
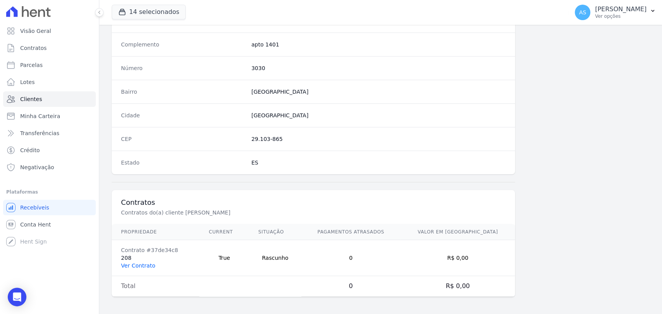
click at [124, 263] on link "Ver Contrato" at bounding box center [138, 266] width 34 height 6
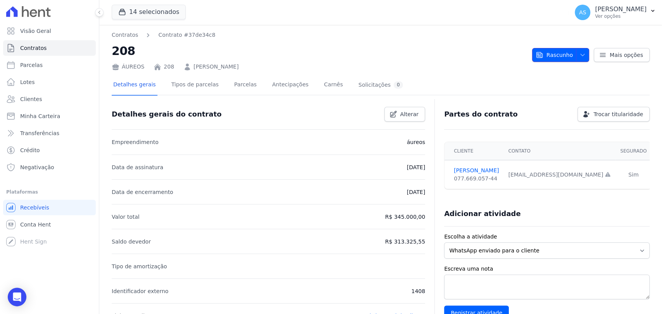
click at [552, 55] on span "Rascunho" at bounding box center [553, 55] width 37 height 14
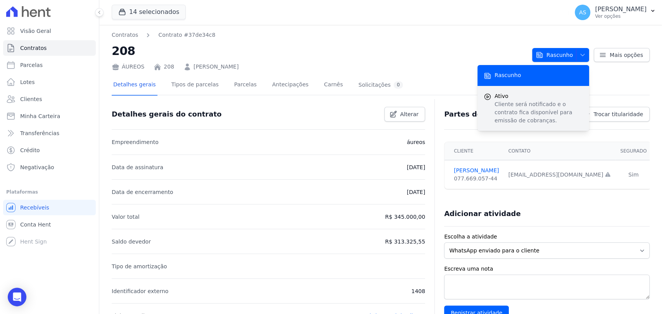
click at [509, 111] on p "Cliente será notificado e o contrato fica disponível para emissão de cobranças." at bounding box center [538, 112] width 88 height 24
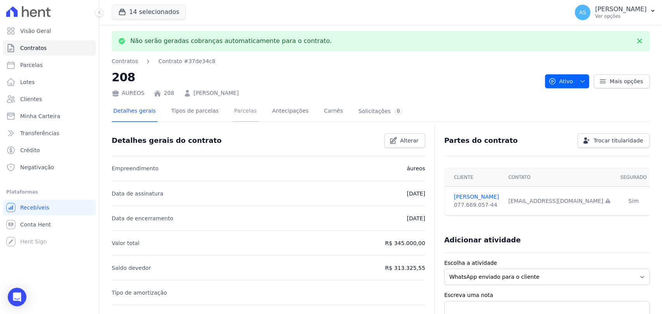
click at [235, 112] on link "Parcelas" at bounding box center [246, 112] width 26 height 21
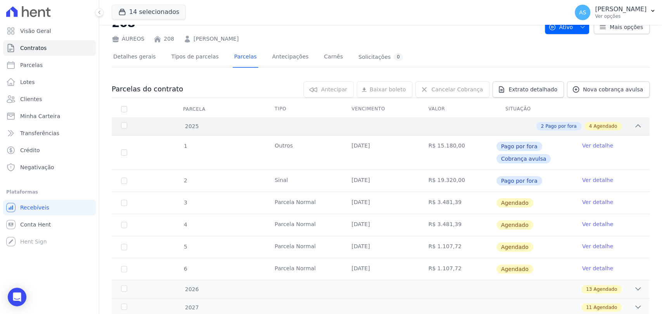
scroll to position [43, 0]
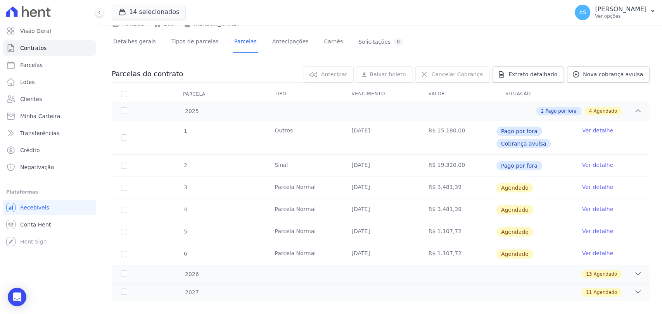
click at [584, 187] on link "Ver detalhe" at bounding box center [597, 187] width 31 height 8
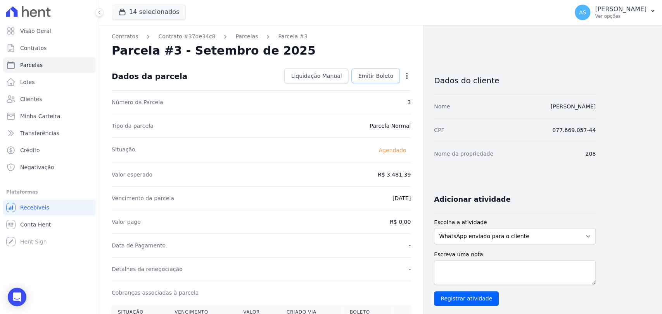
click at [366, 73] on span "Emitir Boleto" at bounding box center [375, 76] width 35 height 8
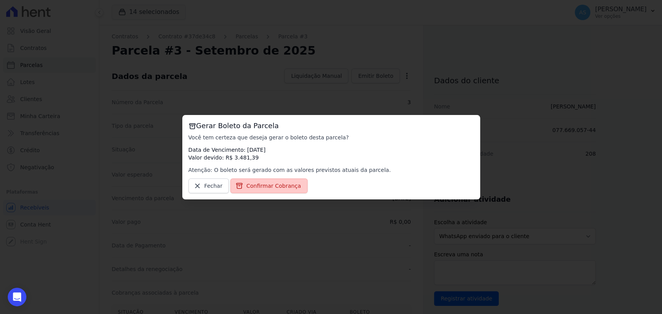
click at [252, 188] on span "Confirmar Cobrança" at bounding box center [273, 186] width 55 height 8
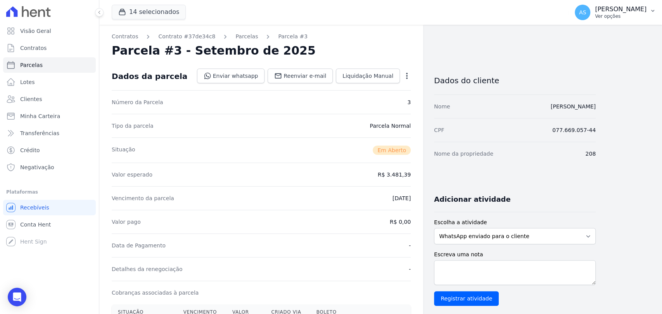
click at [639, 10] on p "[PERSON_NAME]" at bounding box center [621, 9] width 52 height 8
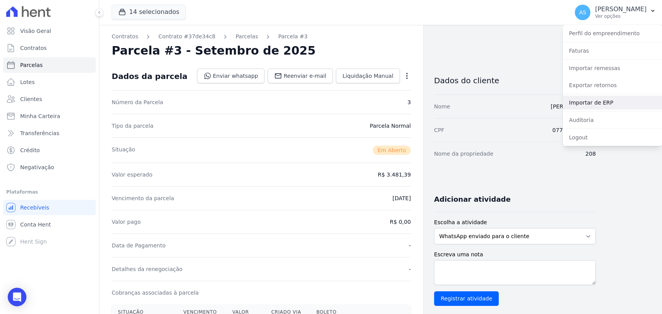
click at [582, 105] on link "Importar de ERP" at bounding box center [611, 103] width 99 height 14
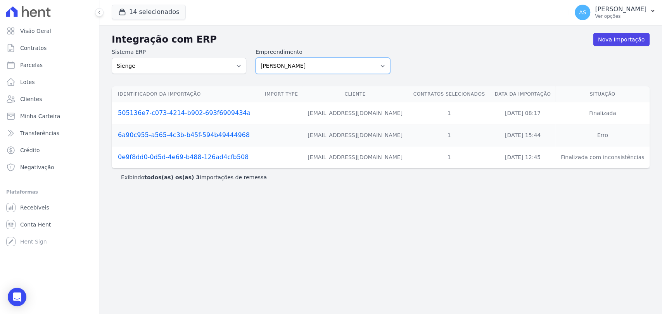
click at [382, 66] on select "[PERSON_NAME] Art Prime - [PERSON_NAME] Unique CTV Beat Residencial CTV Mob CTV…" at bounding box center [322, 66] width 135 height 16
select select "08ebbe77-dc31-45b1-a608-0ad0e72e2f16"
click at [255, 58] on select "[PERSON_NAME] Art Prime - [PERSON_NAME] Unique CTV Beat Residencial CTV Mob CTV…" at bounding box center [322, 66] width 135 height 16
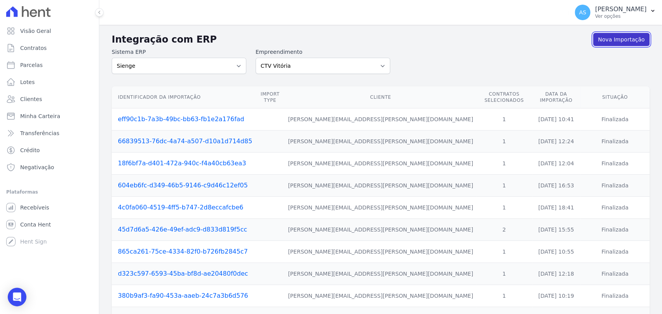
click at [612, 40] on link "Nova Importação" at bounding box center [621, 39] width 57 height 13
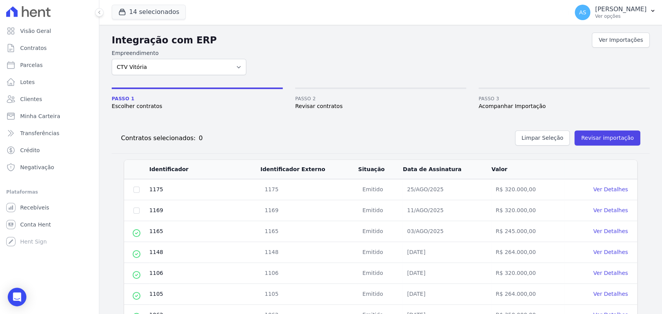
click at [604, 212] on link "Ver Detalhes" at bounding box center [610, 210] width 34 height 6
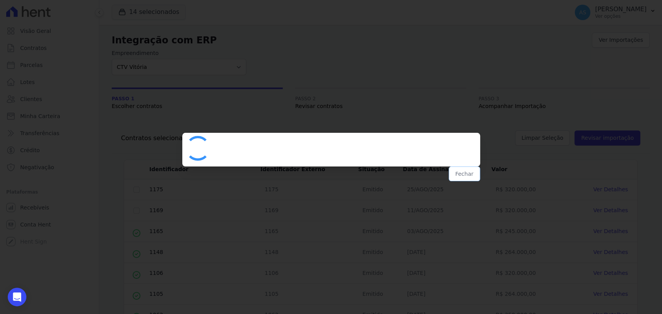
click at [464, 174] on button "Fechar" at bounding box center [463, 174] width 31 height 15
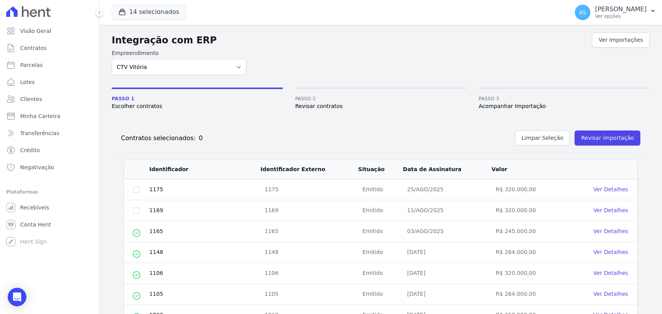
click at [595, 191] on link "Ver Detalhes" at bounding box center [610, 189] width 34 height 6
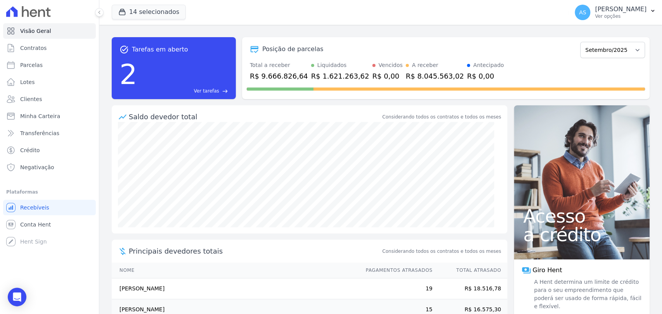
click at [215, 91] on span "Ver tarefas" at bounding box center [206, 91] width 25 height 7
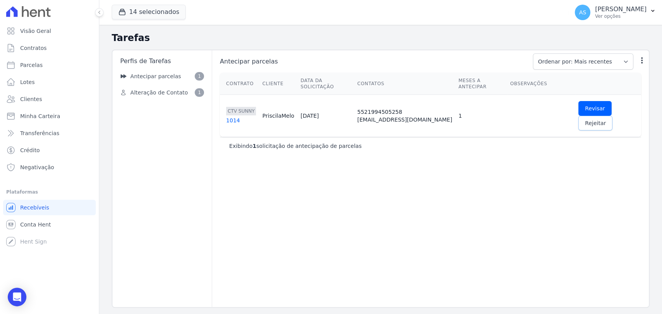
click at [605, 119] on span "Rejeitar" at bounding box center [595, 123] width 21 height 8
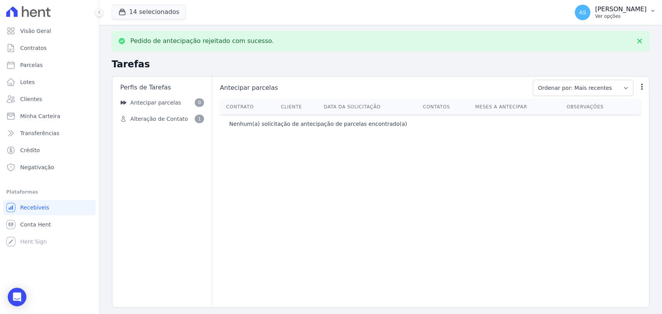
click at [647, 14] on button "AS [PERSON_NAME] Ver opções" at bounding box center [614, 13] width 93 height 22
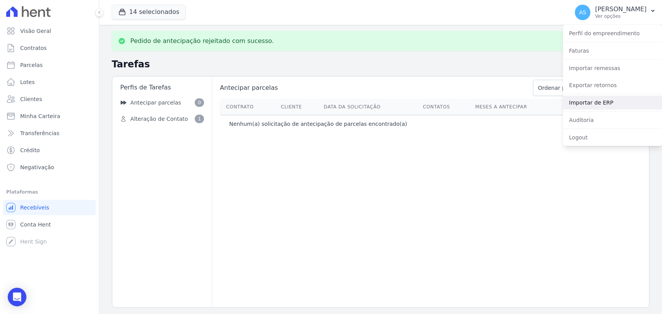
click at [591, 103] on link "Importar de ERP" at bounding box center [611, 103] width 99 height 14
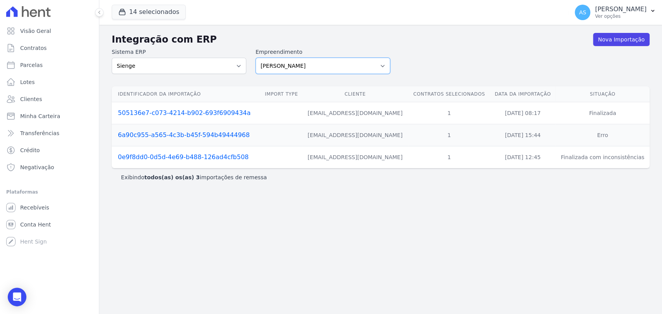
click at [379, 67] on select "[PERSON_NAME] Art Prime - [PERSON_NAME] Unique CTV Beat Residencial CTV Mob CTV…" at bounding box center [322, 66] width 135 height 16
select select "08ebbe77-dc31-45b1-a608-0ad0e72e2f16"
click at [255, 58] on select "[PERSON_NAME] Art Prime - [PERSON_NAME] Unique CTV Beat Residencial CTV Mob CTV…" at bounding box center [322, 66] width 135 height 16
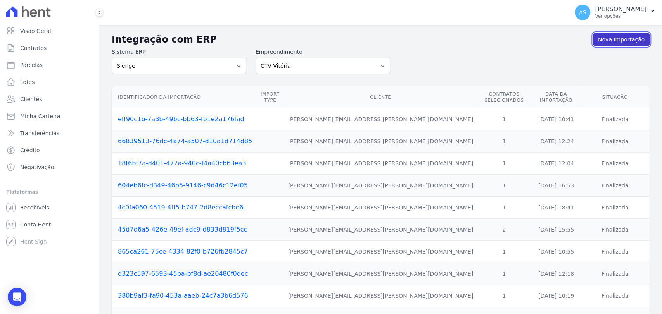
click at [610, 43] on link "Nova Importação" at bounding box center [621, 39] width 57 height 13
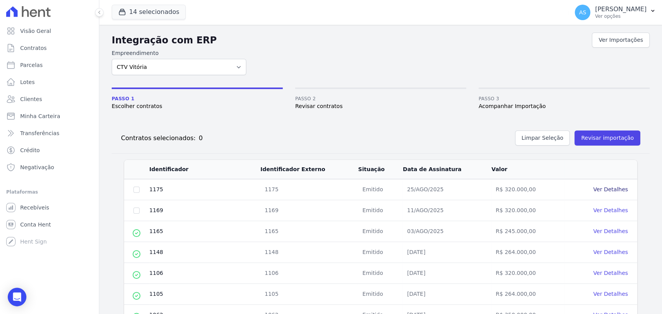
click at [596, 190] on link "Ver Detalhes" at bounding box center [610, 189] width 34 height 6
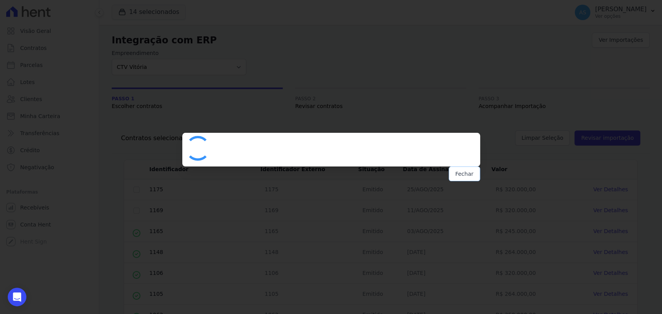
click at [465, 174] on button "Fechar" at bounding box center [463, 174] width 31 height 15
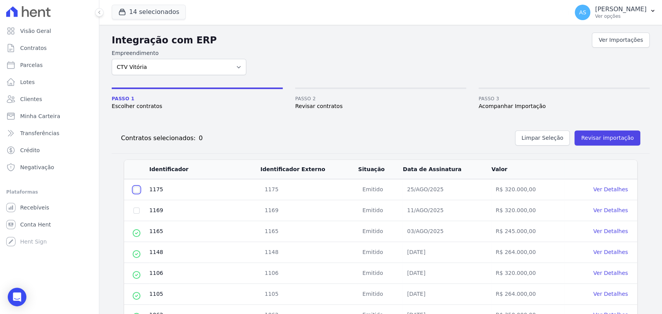
click at [138, 188] on input "checkbox" at bounding box center [136, 190] width 6 height 6
checkbox input "true"
click at [602, 138] on button "Revisar importação" at bounding box center [607, 138] width 66 height 15
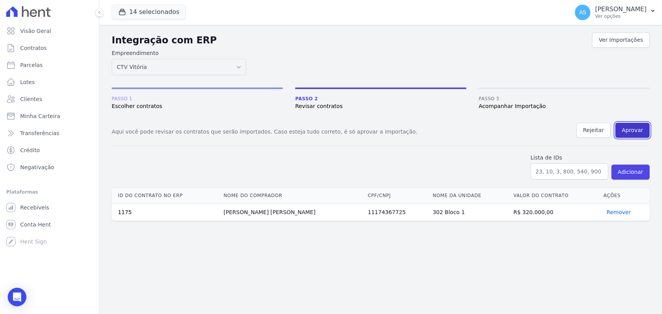
click at [639, 131] on button "Aprovar" at bounding box center [632, 130] width 34 height 15
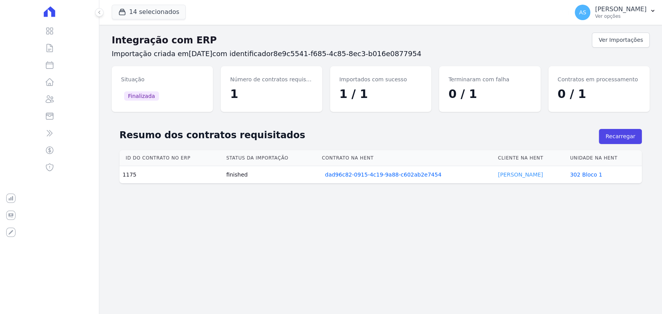
click at [511, 174] on link "Wilson Silva" at bounding box center [520, 175] width 45 height 6
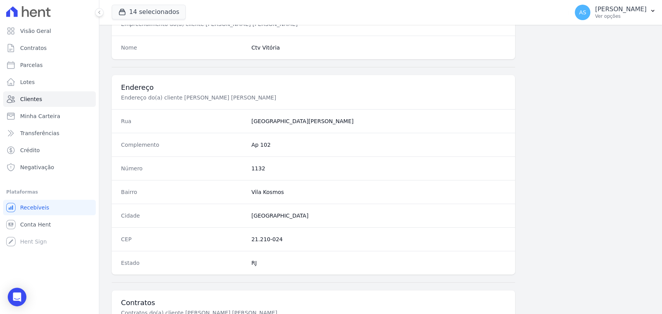
scroll to position [409, 0]
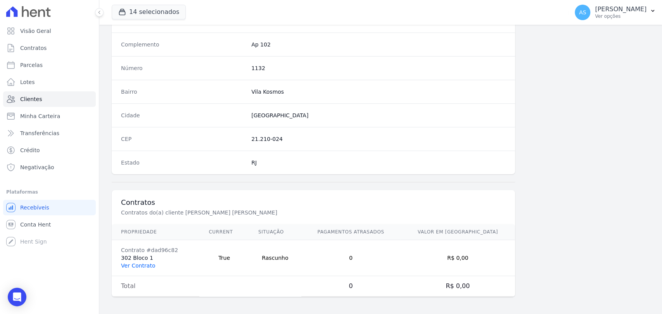
click at [126, 263] on link "Ver Contrato" at bounding box center [138, 266] width 34 height 6
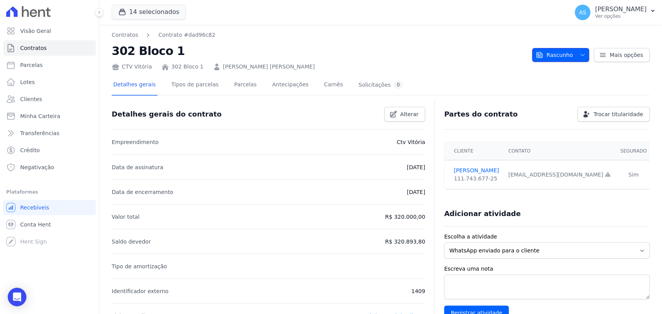
click at [555, 52] on span "Rascunho" at bounding box center [553, 55] width 37 height 14
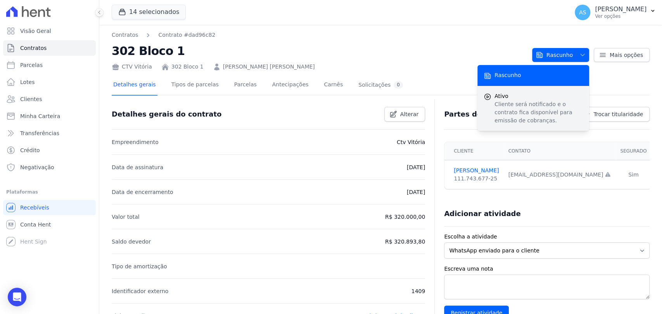
click at [496, 122] on p "Cliente será notificado e o contrato fica disponível para emissão de cobranças." at bounding box center [538, 112] width 88 height 24
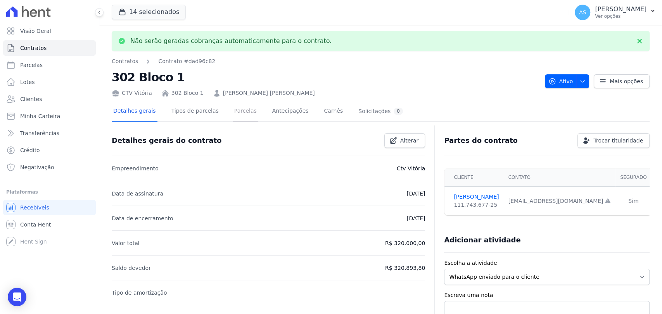
click at [233, 113] on link "Parcelas" at bounding box center [246, 112] width 26 height 21
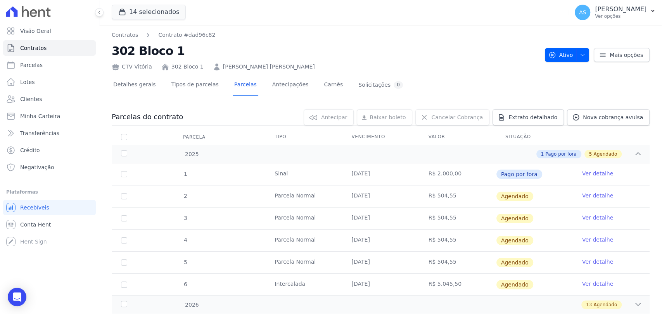
click at [584, 197] on link "Ver detalhe" at bounding box center [597, 196] width 31 height 8
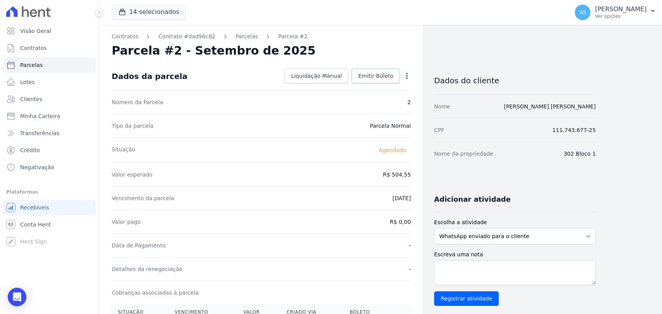
click at [379, 77] on span "Emitir Boleto" at bounding box center [375, 76] width 35 height 8
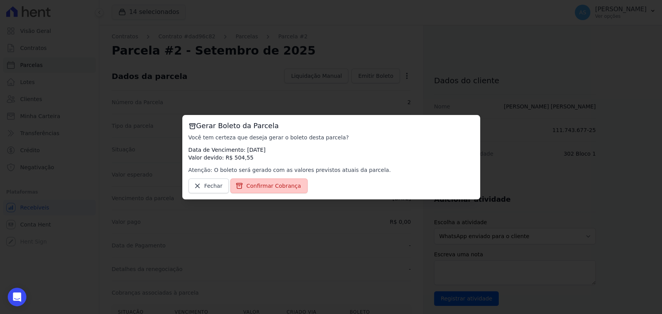
click at [273, 186] on span "Confirmar Cobrança" at bounding box center [273, 186] width 55 height 8
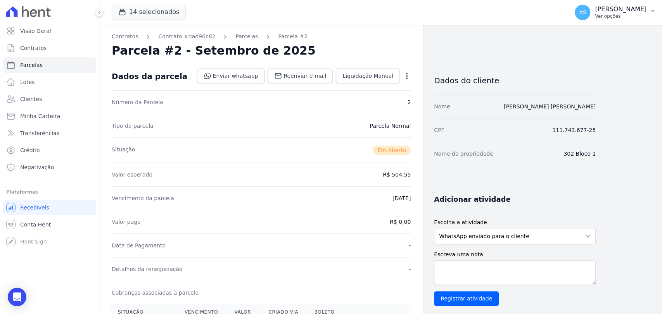
click at [636, 14] on p "Ver opções" at bounding box center [621, 16] width 52 height 6
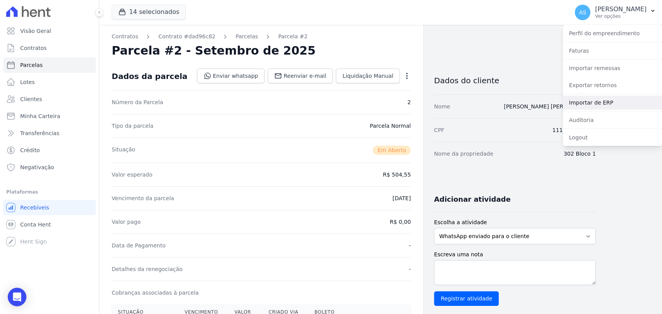
click at [598, 104] on link "Importar de ERP" at bounding box center [611, 103] width 99 height 14
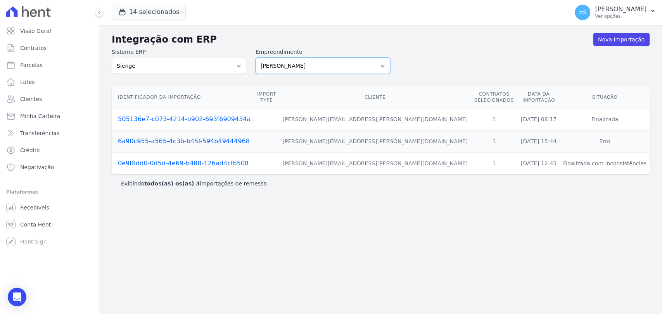
click at [384, 62] on select "Amaré Arpoador Art Prime - Irajá ÁUREOS B. Unique CTV Beat Residencial CTV Mob …" at bounding box center [322, 66] width 135 height 16
select select "9db4d767-ec98-4519-aed7-f9568aa0b04c"
click at [255, 58] on select "Amaré Arpoador Art Prime - Irajá ÁUREOS B. Unique CTV Beat Residencial CTV Mob …" at bounding box center [322, 66] width 135 height 16
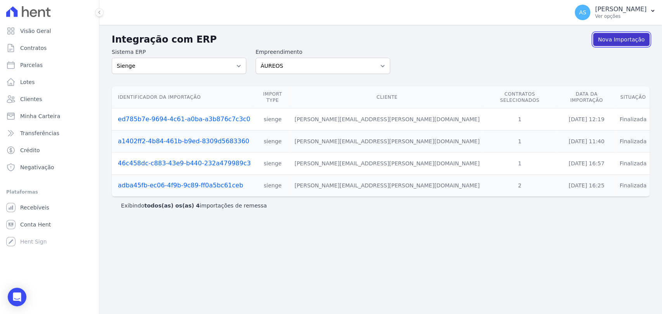
click at [623, 35] on link "Nova Importação" at bounding box center [621, 39] width 57 height 13
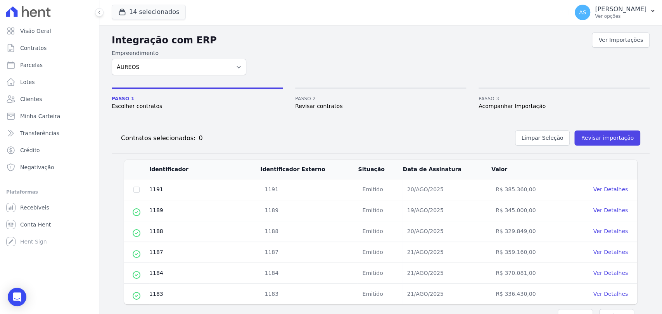
click at [139, 184] on td at bounding box center [136, 189] width 25 height 21
click at [138, 193] on td at bounding box center [136, 189] width 25 height 21
click at [137, 189] on input "checkbox" at bounding box center [136, 190] width 6 height 6
checkbox input "true"
click at [583, 141] on button "Revisar importação" at bounding box center [607, 138] width 66 height 15
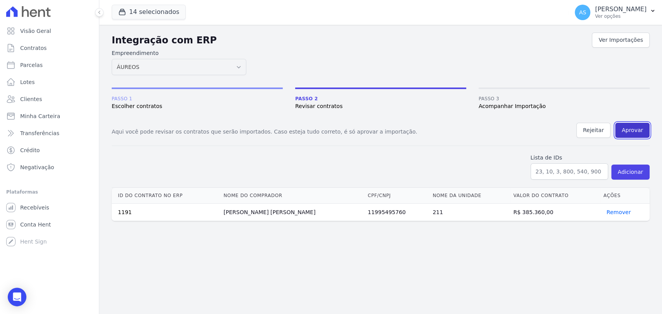
click at [633, 132] on button "Aprovar" at bounding box center [632, 130] width 34 height 15
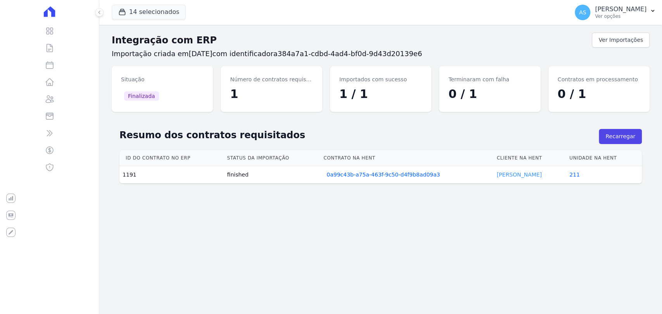
click at [509, 174] on link "Geraldo Backer" at bounding box center [519, 175] width 45 height 6
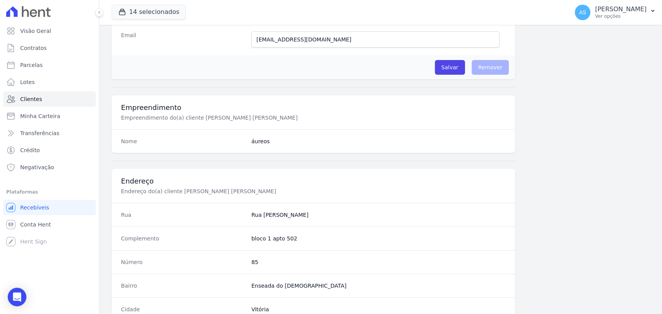
scroll to position [409, 0]
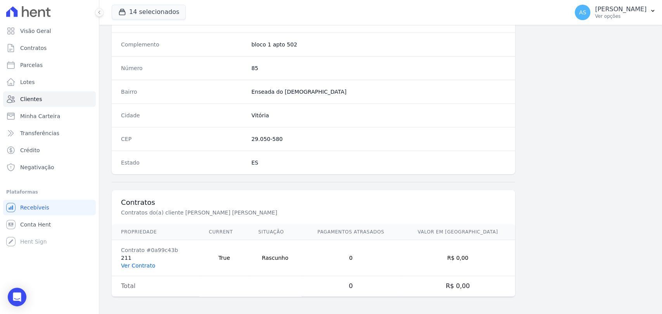
click at [136, 265] on link "Ver Contrato" at bounding box center [138, 266] width 34 height 6
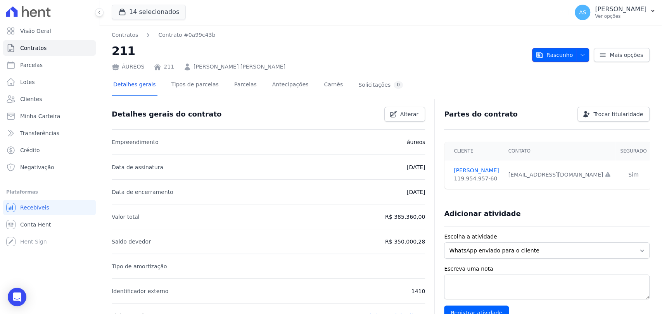
click at [547, 54] on span "Rascunho" at bounding box center [553, 55] width 37 height 14
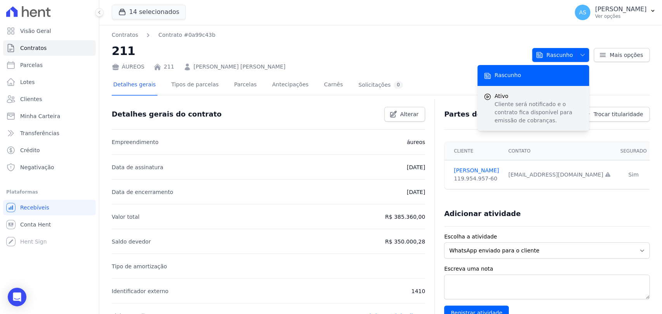
click at [519, 99] on span "Ativo" at bounding box center [538, 96] width 88 height 8
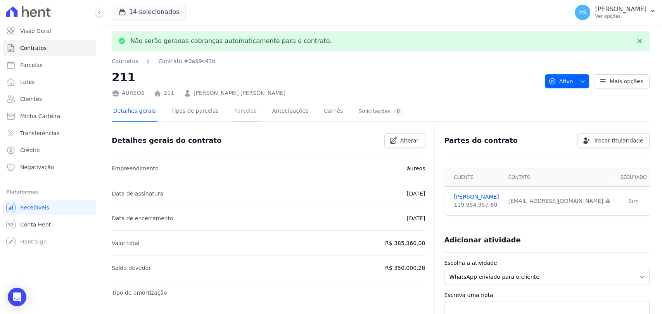
click at [233, 112] on link "Parcelas" at bounding box center [246, 112] width 26 height 21
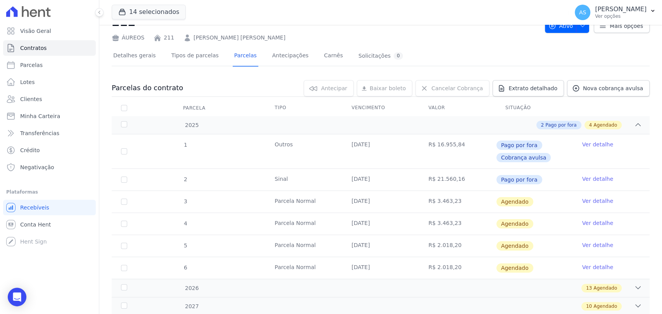
scroll to position [53, 0]
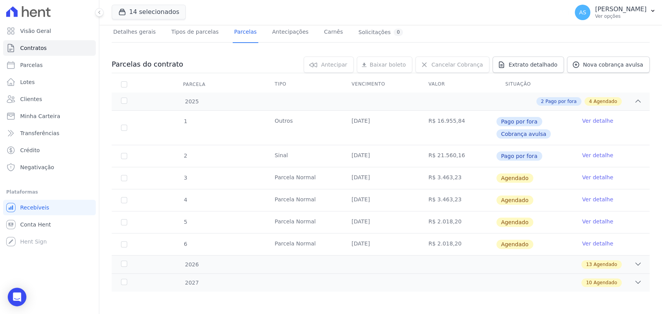
click at [594, 177] on link "Ver detalhe" at bounding box center [597, 178] width 31 height 8
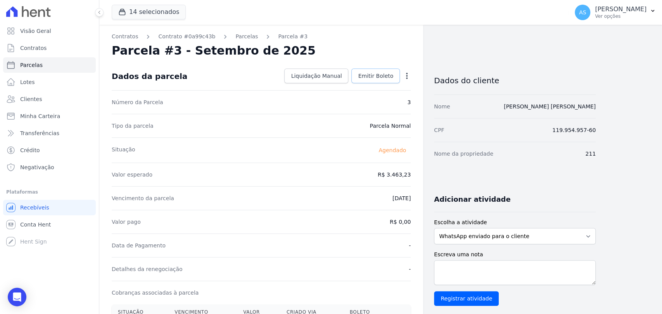
click at [383, 76] on span "Emitir Boleto" at bounding box center [375, 76] width 35 height 8
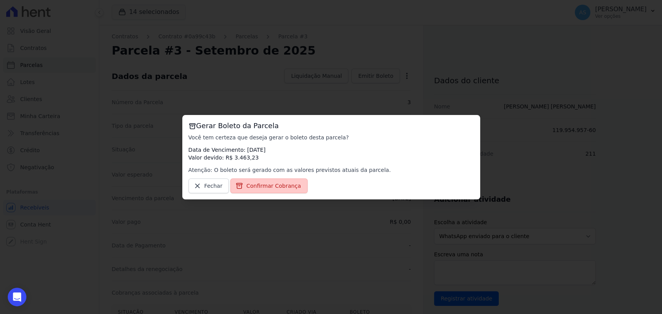
click at [263, 185] on span "Confirmar Cobrança" at bounding box center [273, 186] width 55 height 8
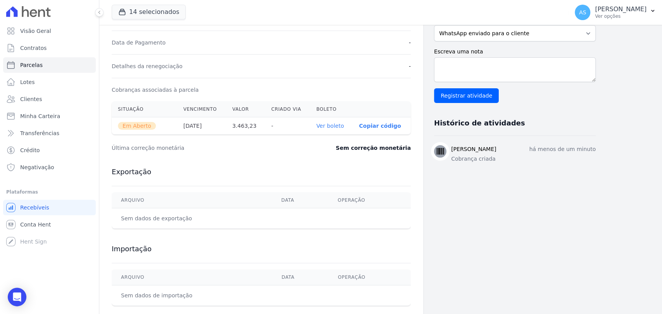
scroll to position [215, 0]
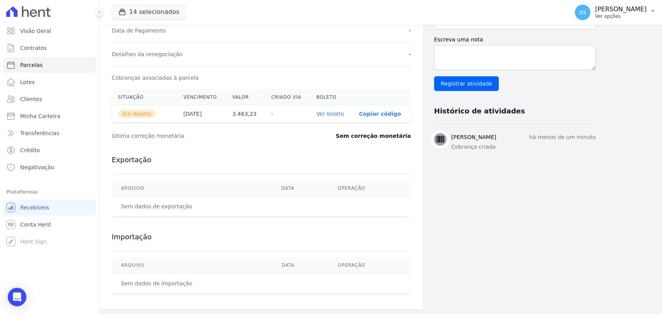
click at [634, 11] on p "[PERSON_NAME]" at bounding box center [621, 9] width 52 height 8
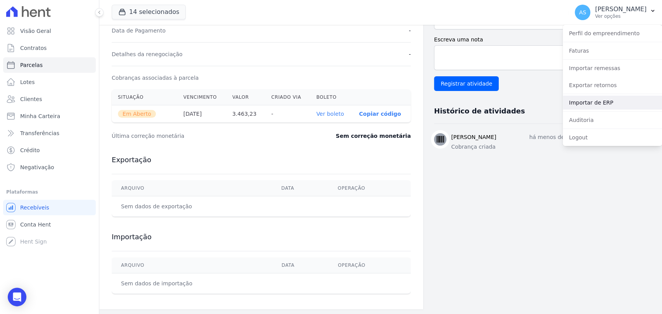
click at [580, 101] on link "Importar de ERP" at bounding box center [611, 103] width 99 height 14
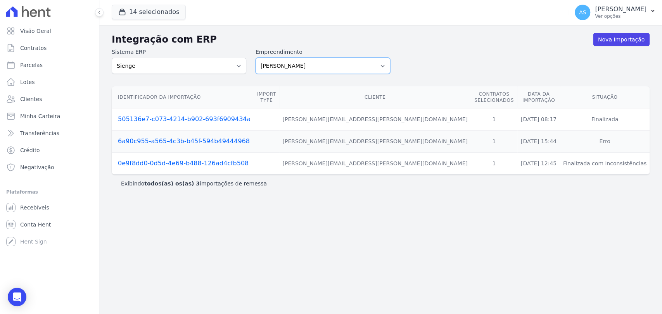
click at [378, 66] on select "[PERSON_NAME] Art Prime - [PERSON_NAME] Unique CTV Beat Residencial CTV Mob CTV…" at bounding box center [322, 66] width 135 height 16
select select "9db4d767-ec98-4519-aed7-f9568aa0b04c"
click at [255, 58] on select "[PERSON_NAME] Art Prime - [PERSON_NAME] Unique CTV Beat Residencial CTV Mob CTV…" at bounding box center [322, 66] width 135 height 16
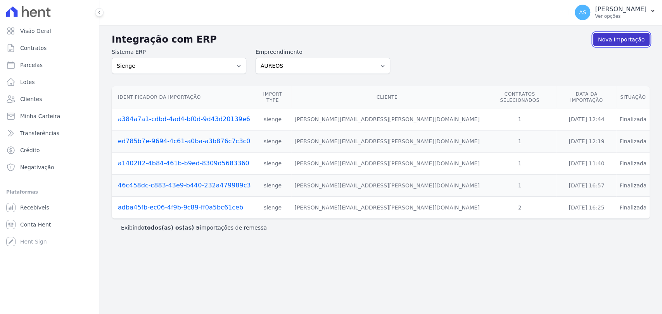
click at [626, 38] on link "Nova Importação" at bounding box center [621, 39] width 57 height 13
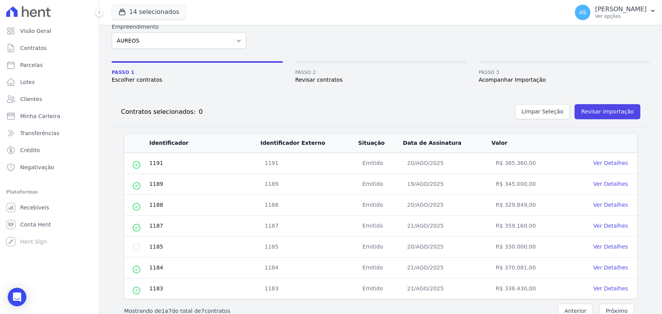
scroll to position [41, 0]
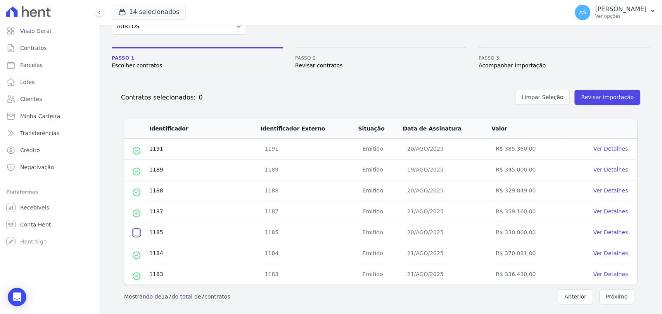
click at [135, 231] on input "checkbox" at bounding box center [136, 233] width 6 height 6
checkbox input "true"
click at [588, 97] on button "Revisar importação" at bounding box center [607, 97] width 66 height 15
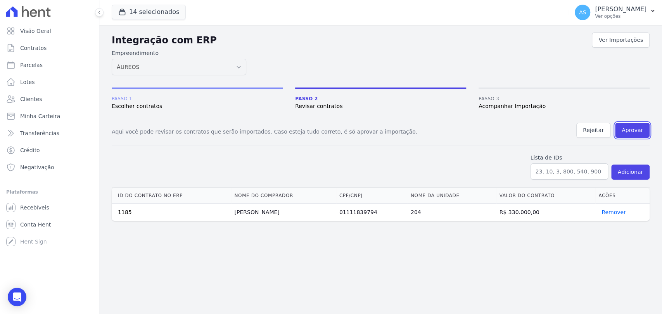
drag, startPoint x: 639, startPoint y: 133, endPoint x: 358, endPoint y: 57, distance: 290.8
click at [639, 133] on button "Aprovar" at bounding box center [632, 130] width 34 height 15
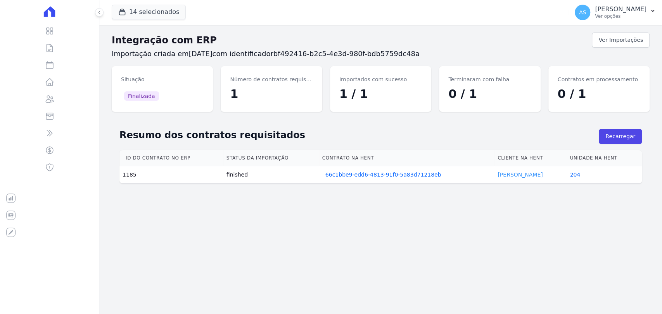
click at [512, 174] on link "[PERSON_NAME]" at bounding box center [519, 175] width 45 height 6
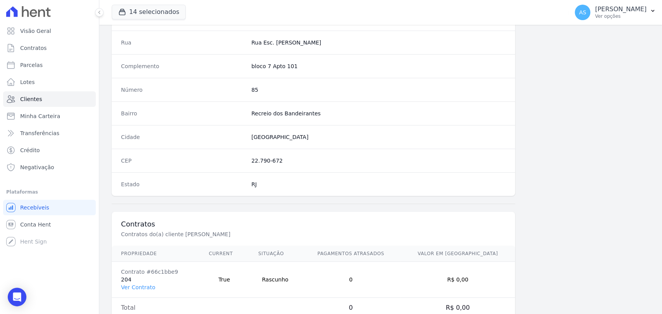
scroll to position [409, 0]
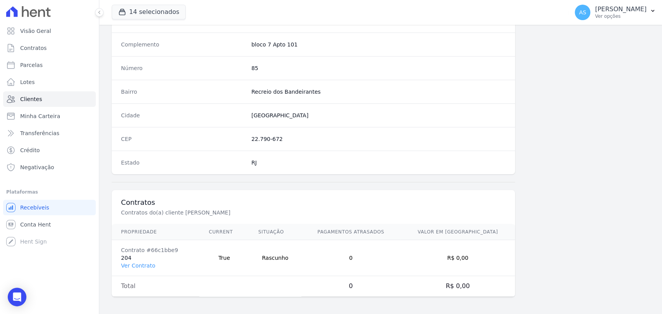
click at [282, 258] on td "Rascunho" at bounding box center [275, 258] width 52 height 36
click at [143, 266] on link "Ver Contrato" at bounding box center [138, 266] width 34 height 6
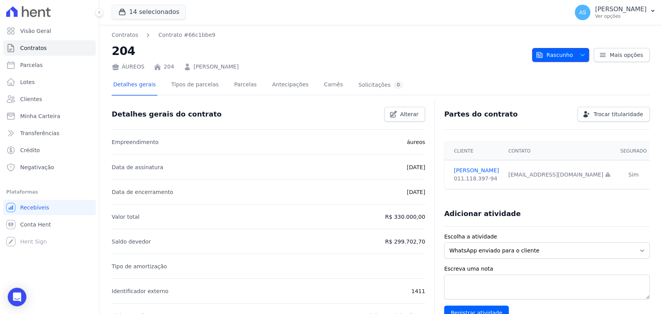
click at [579, 53] on icon "button" at bounding box center [582, 55] width 6 height 6
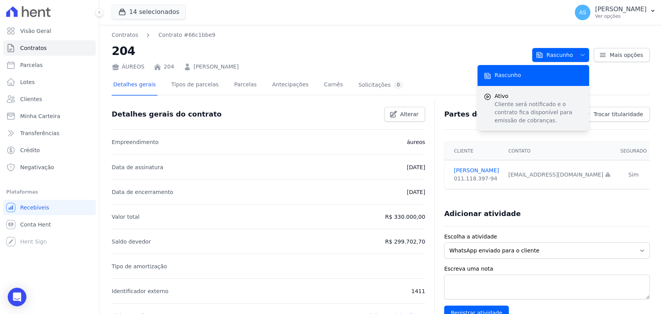
click at [508, 104] on p "Cliente será notificado e o contrato fica disponível para emissão de cobranças." at bounding box center [538, 112] width 88 height 24
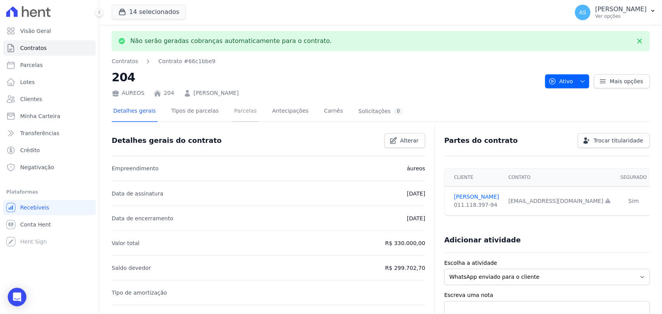
click at [233, 116] on link "Parcelas" at bounding box center [246, 112] width 26 height 21
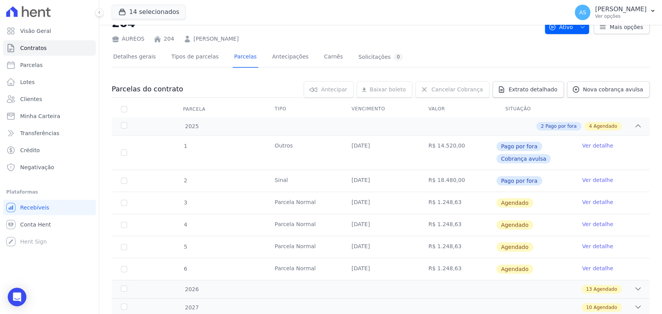
scroll to position [43, 0]
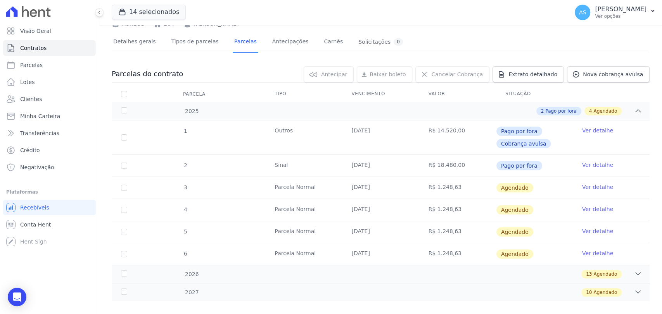
click at [583, 185] on link "Ver detalhe" at bounding box center [597, 187] width 31 height 8
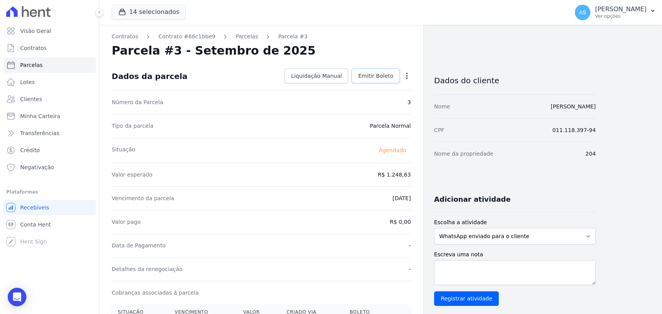
click at [376, 76] on span "Emitir Boleto" at bounding box center [375, 76] width 35 height 8
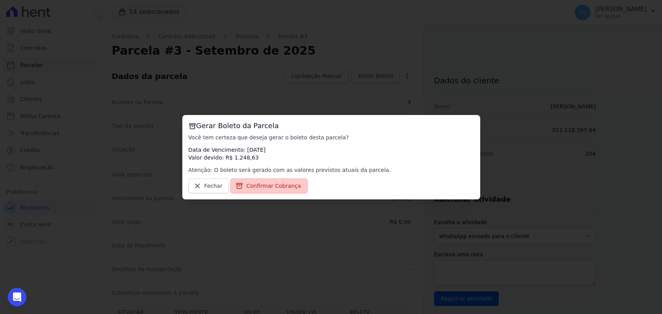
click at [278, 185] on span "Confirmar Cobrança" at bounding box center [273, 186] width 55 height 8
